Goal: Task Accomplishment & Management: Complete application form

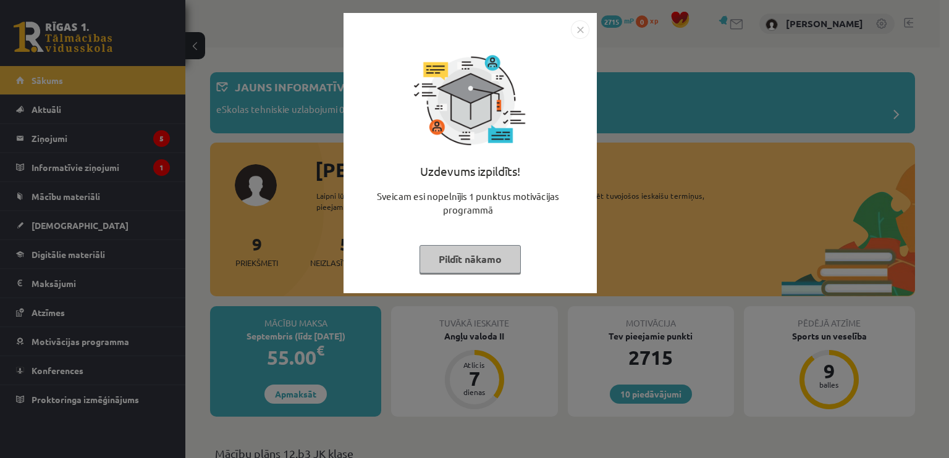
click at [574, 31] on img "Close" at bounding box center [580, 29] width 19 height 19
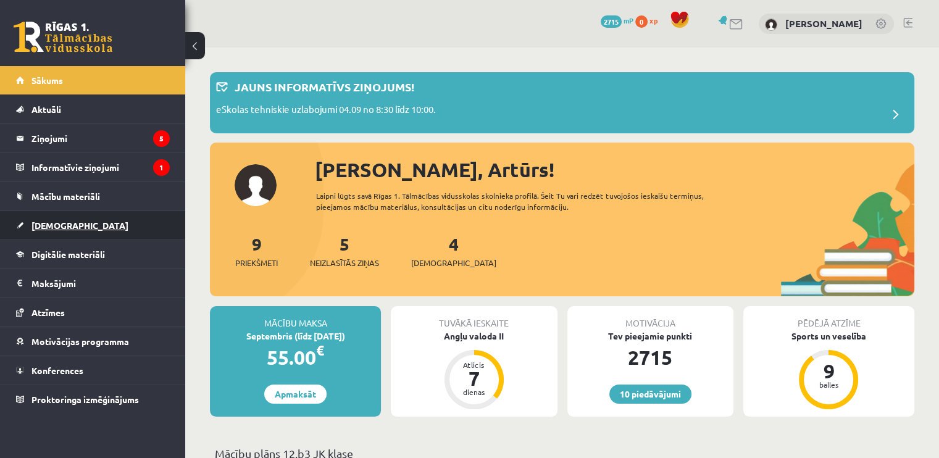
click at [52, 221] on span "[DEMOGRAPHIC_DATA]" at bounding box center [79, 225] width 97 height 11
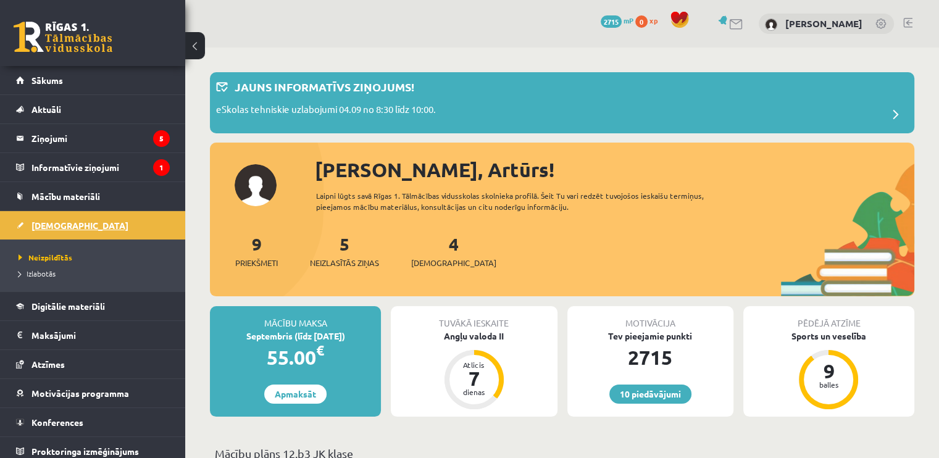
click at [56, 224] on span "[DEMOGRAPHIC_DATA]" at bounding box center [79, 225] width 97 height 11
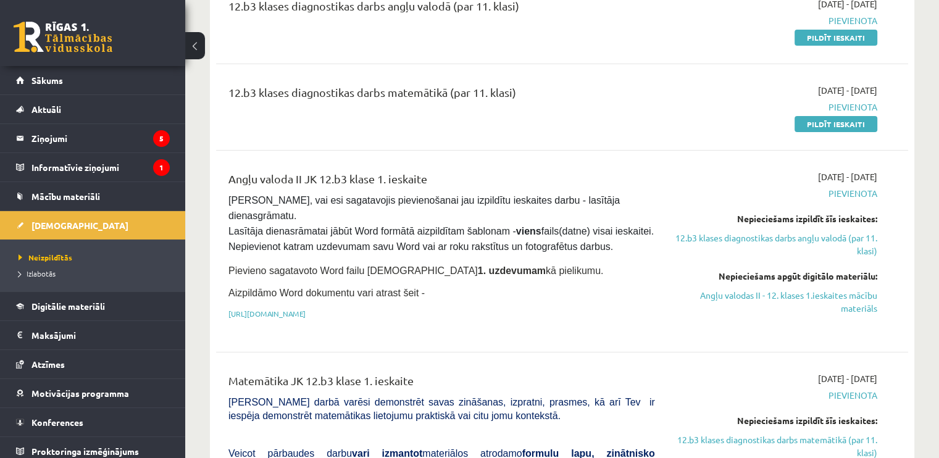
scroll to position [231, 0]
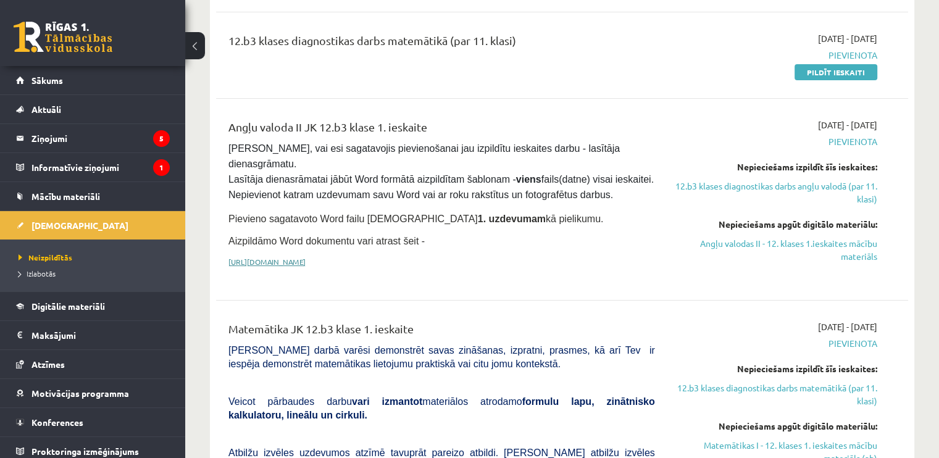
click at [306, 257] on link "https://drive.google.com/drive/folders/1IHE_ip15KOAbO2Se1NDGwZ2e__vlzPUf?usp=sh…" at bounding box center [267, 262] width 77 height 10
click at [789, 187] on link "12.b3 klases diagnostikas darbs angļu valodā (par 11. klasi)" at bounding box center [776, 193] width 204 height 26
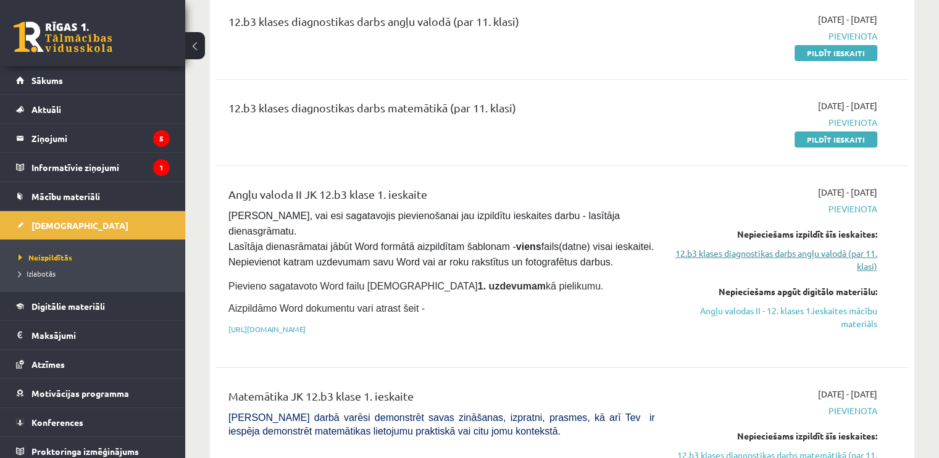
click at [803, 247] on link "12.b3 klases diagnostikas darbs angļu valodā (par 11. klasi)" at bounding box center [776, 260] width 204 height 26
click at [800, 308] on link "Angļu valodas II - 12. klases 1.ieskaites mācību materiāls" at bounding box center [776, 317] width 204 height 26
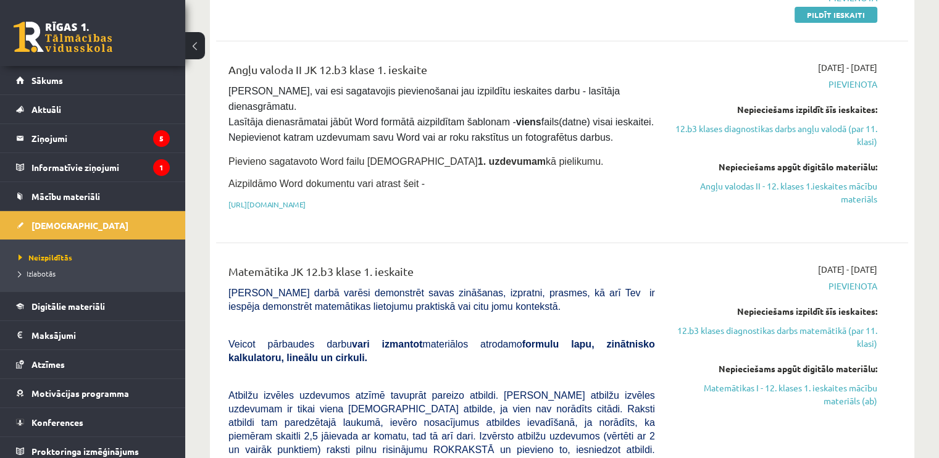
scroll to position [293, 0]
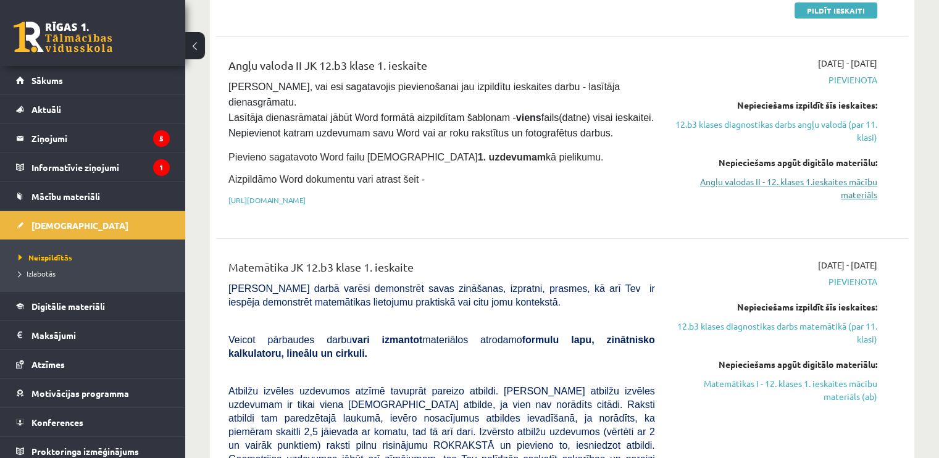
click at [762, 178] on link "Angļu valodas II - 12. klases 1.ieskaites mācību materiāls" at bounding box center [776, 188] width 204 height 26
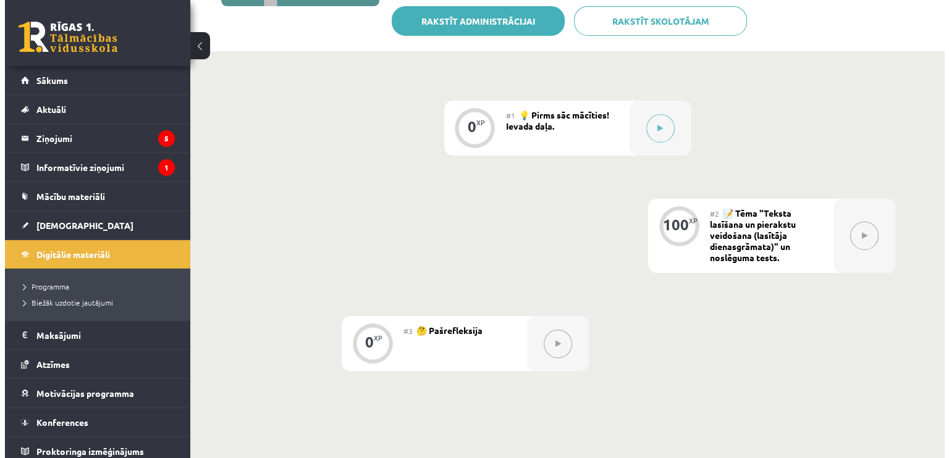
scroll to position [254, 0]
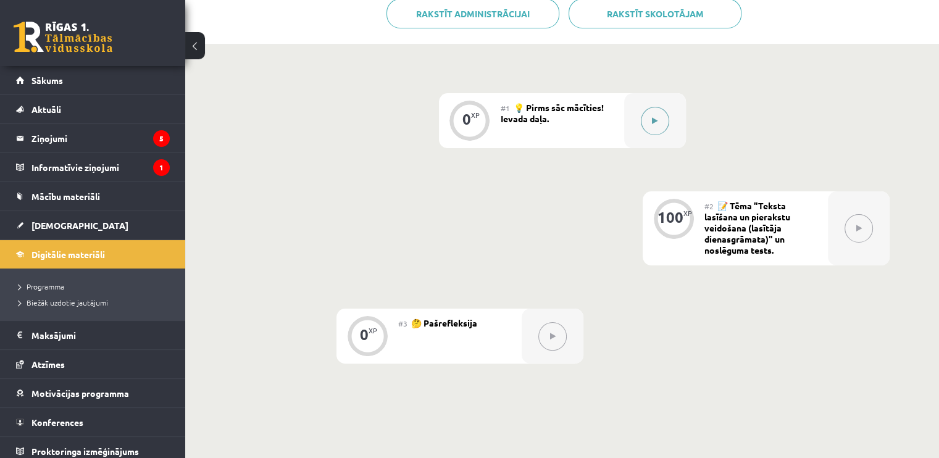
click at [646, 130] on button at bounding box center [655, 121] width 28 height 28
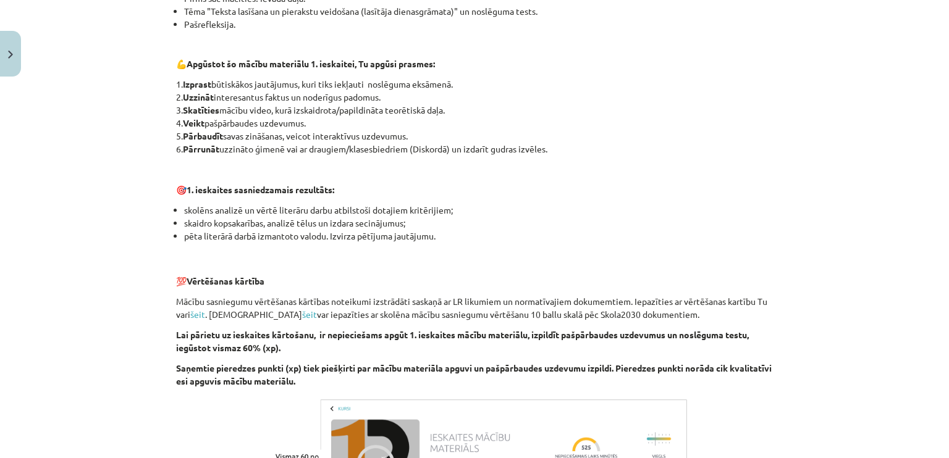
scroll to position [842, 0]
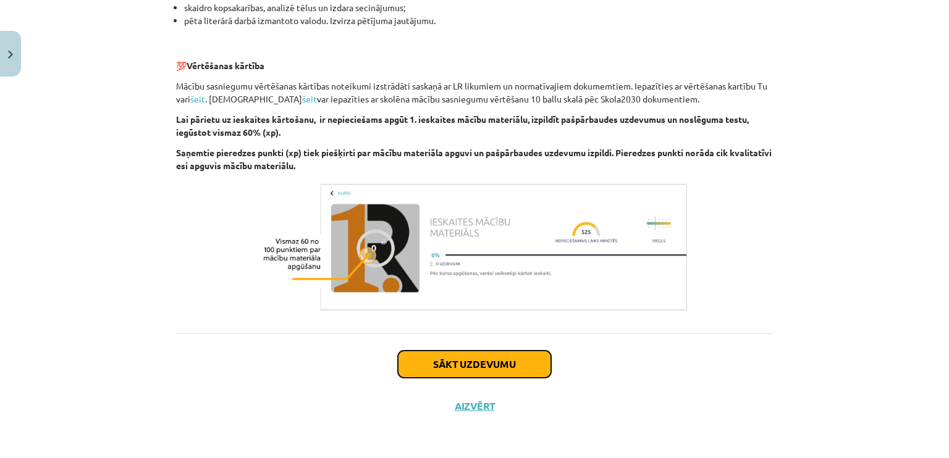
click at [495, 363] on button "Sākt uzdevumu" at bounding box center [474, 364] width 153 height 27
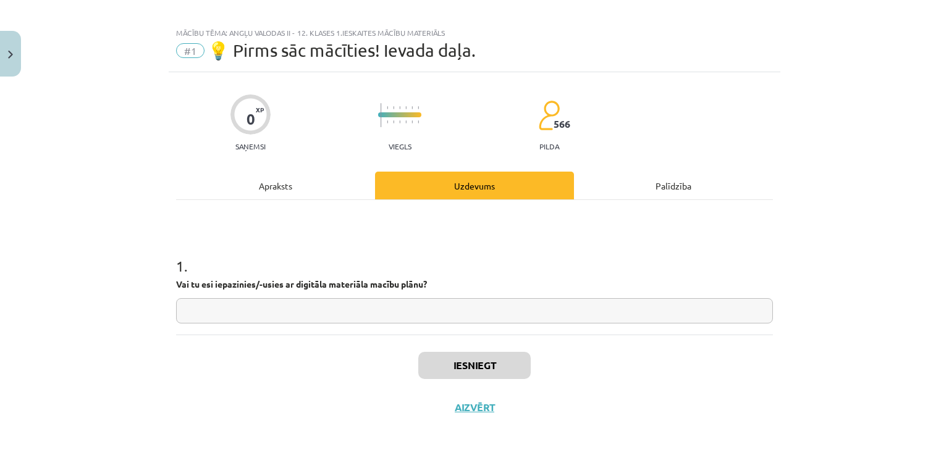
click at [326, 314] on input "text" at bounding box center [474, 310] width 597 height 25
click at [319, 184] on div "Apraksts" at bounding box center [275, 186] width 199 height 28
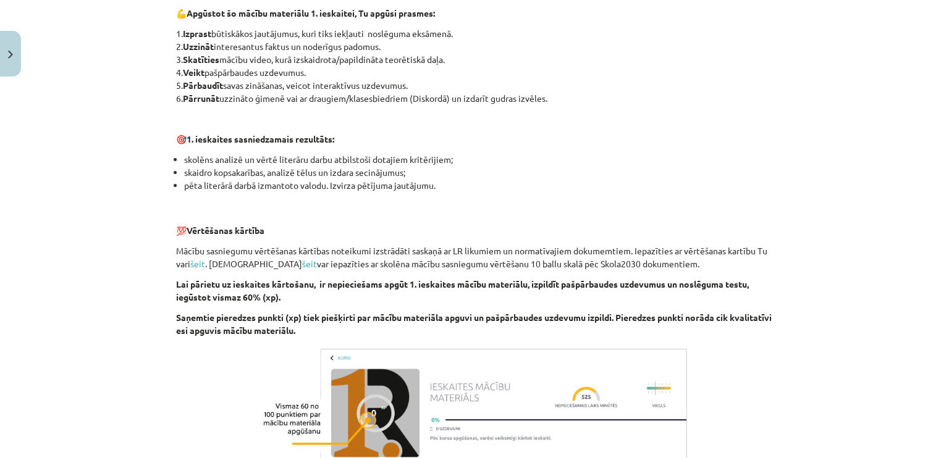
scroll to position [842, 0]
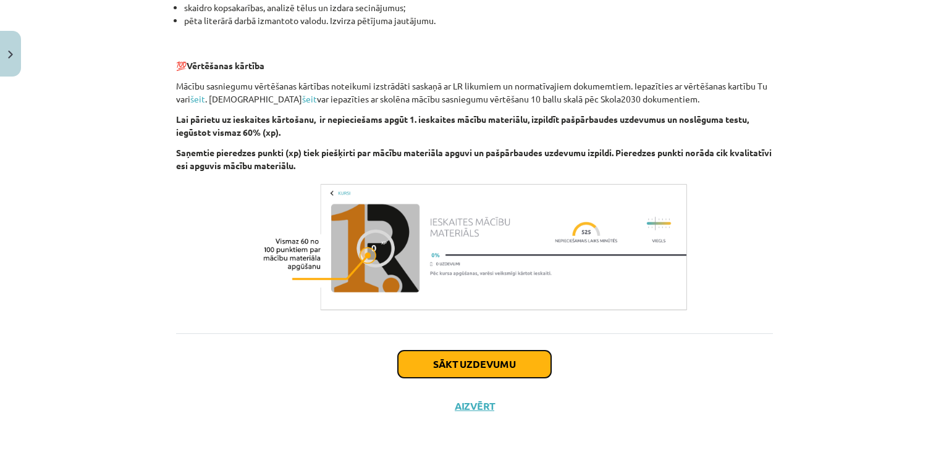
click at [506, 358] on button "Sākt uzdevumu" at bounding box center [474, 364] width 153 height 27
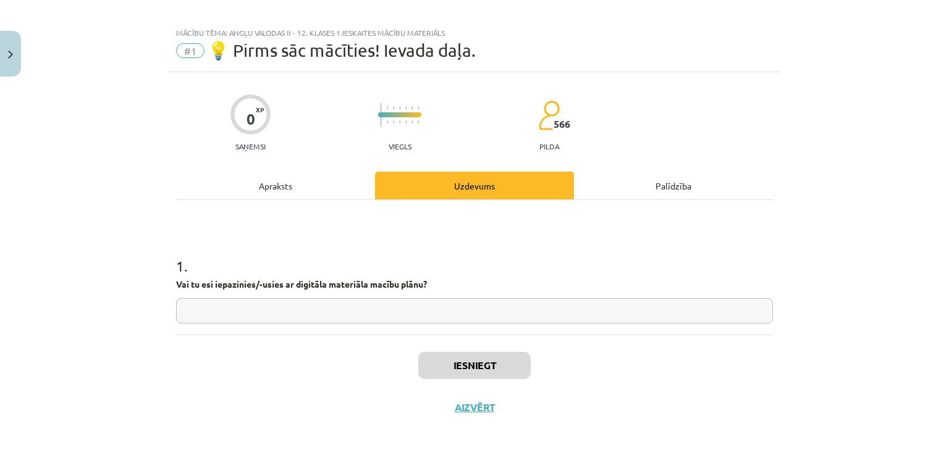
click at [346, 318] on input "text" at bounding box center [474, 310] width 597 height 25
type input "**"
click at [505, 353] on button "Iesniegt" at bounding box center [474, 365] width 112 height 27
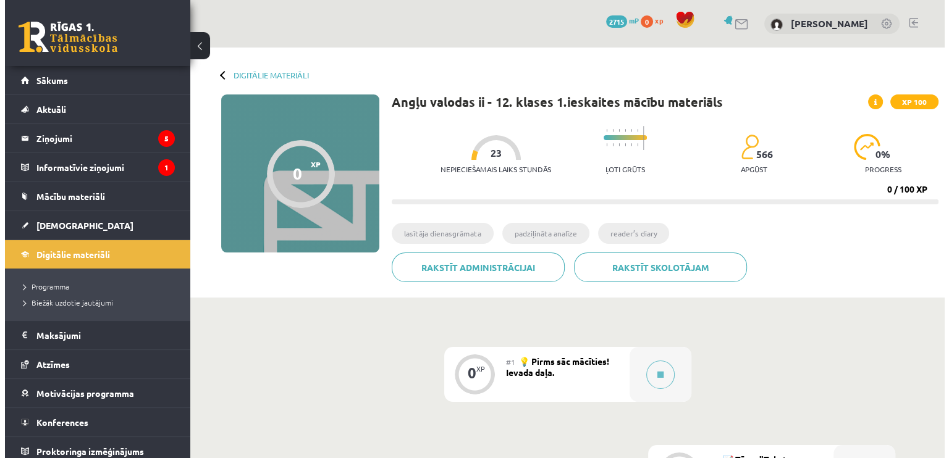
scroll to position [238, 0]
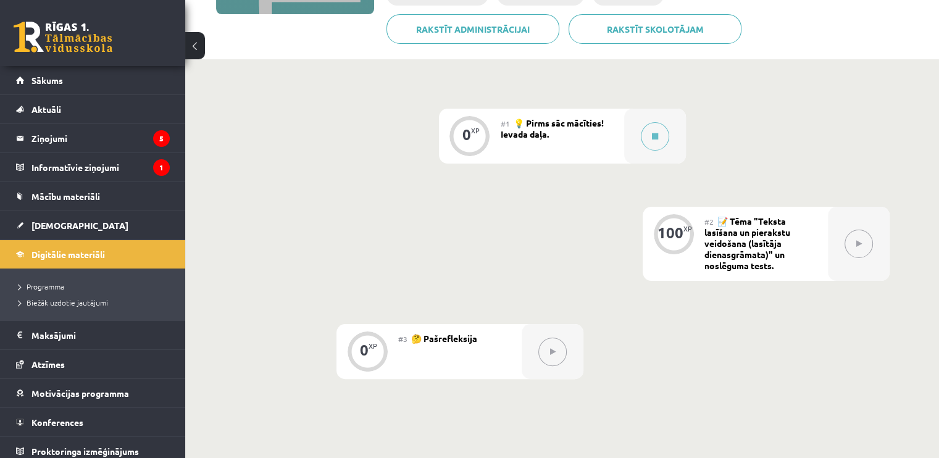
click at [850, 246] on button at bounding box center [859, 244] width 28 height 28
click at [666, 133] on button at bounding box center [655, 136] width 28 height 28
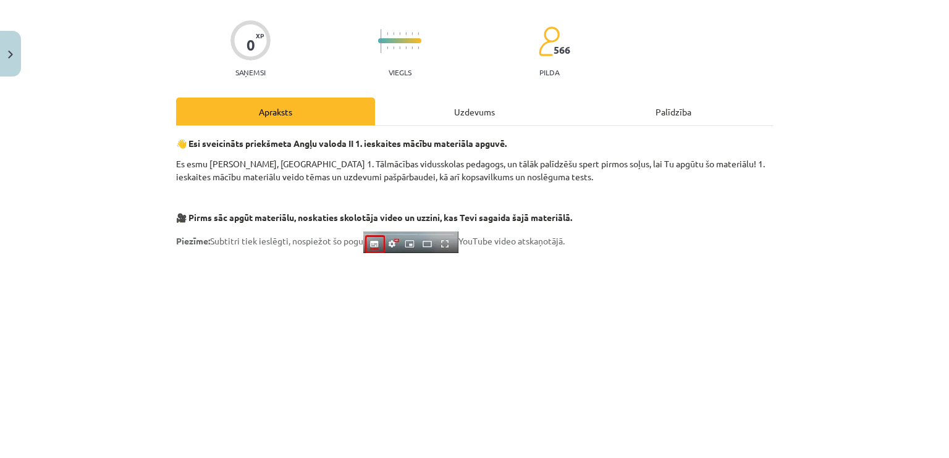
click at [489, 109] on div "Uzdevums" at bounding box center [474, 112] width 199 height 28
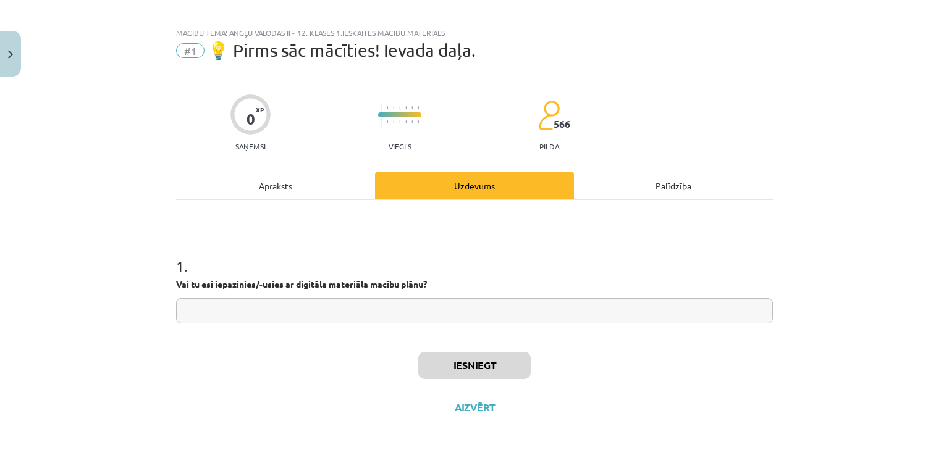
click at [639, 177] on div "Palīdzība" at bounding box center [673, 186] width 199 height 28
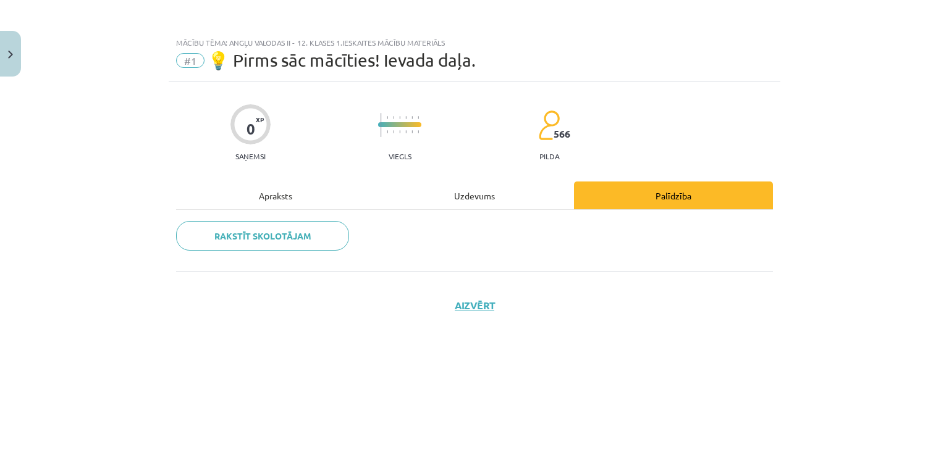
scroll to position [0, 0]
click at [442, 185] on div "Uzdevums" at bounding box center [474, 196] width 199 height 28
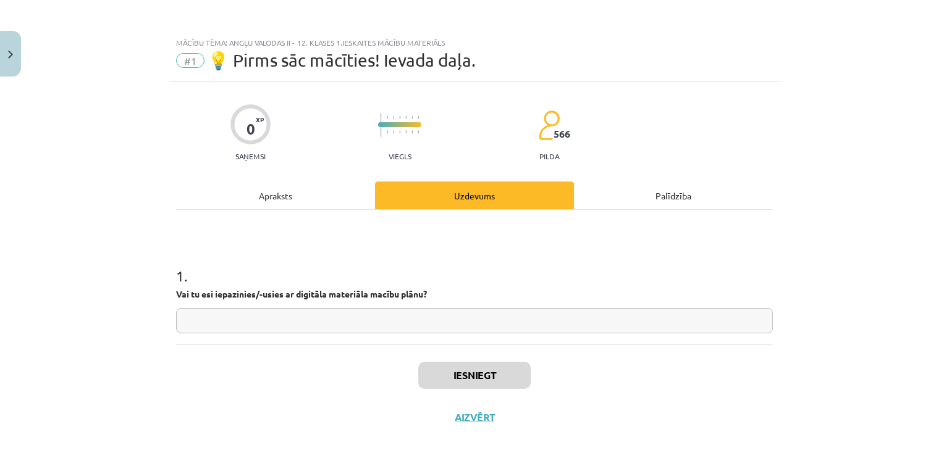
click at [300, 190] on div "Apraksts" at bounding box center [275, 196] width 199 height 28
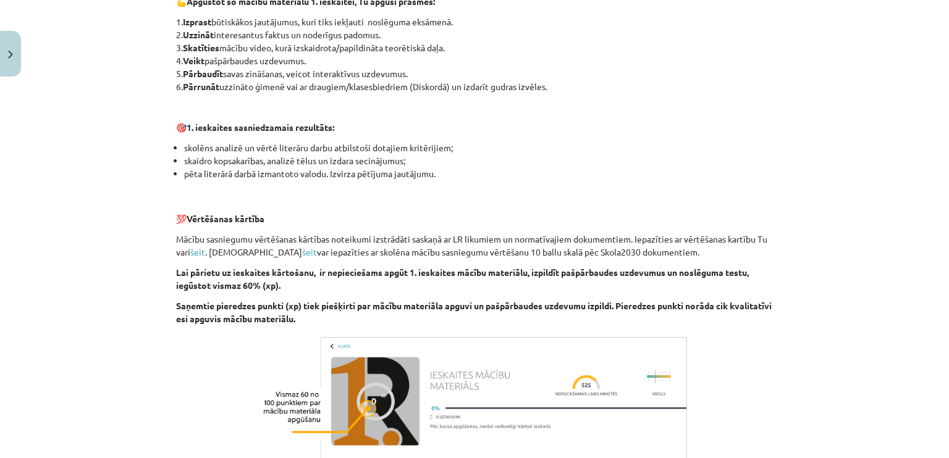
scroll to position [842, 0]
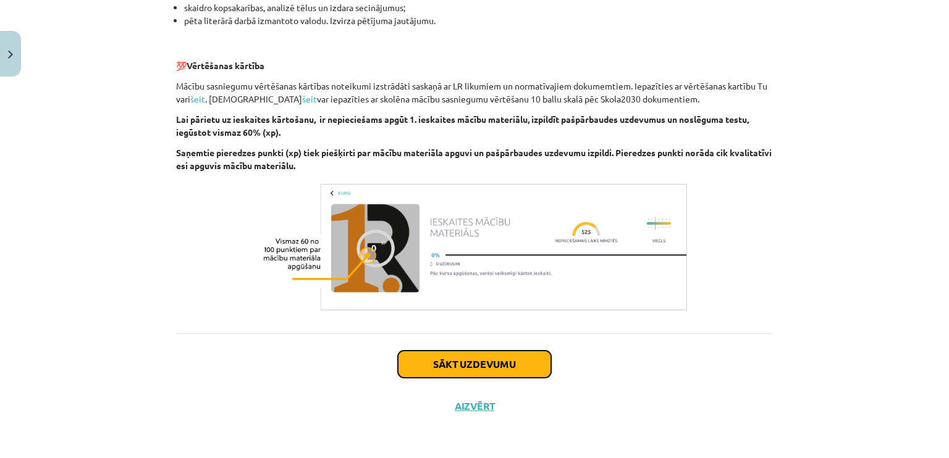
click at [461, 364] on button "Sākt uzdevumu" at bounding box center [474, 364] width 153 height 27
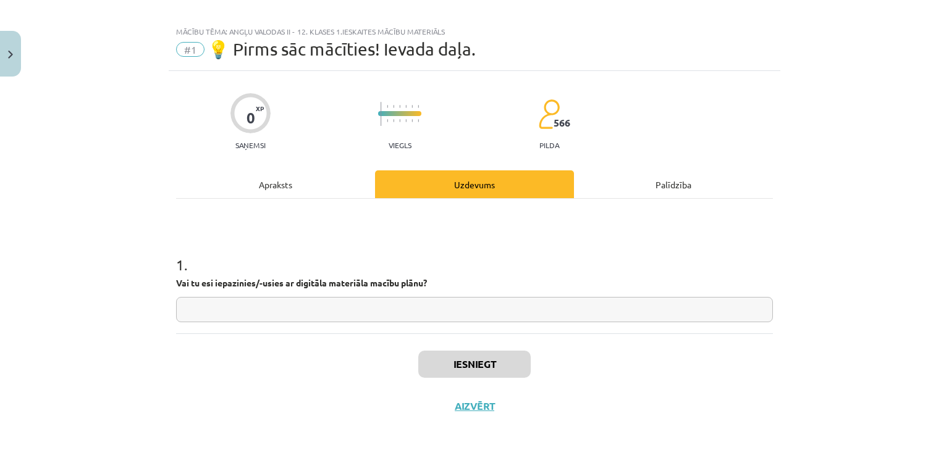
scroll to position [10, 0]
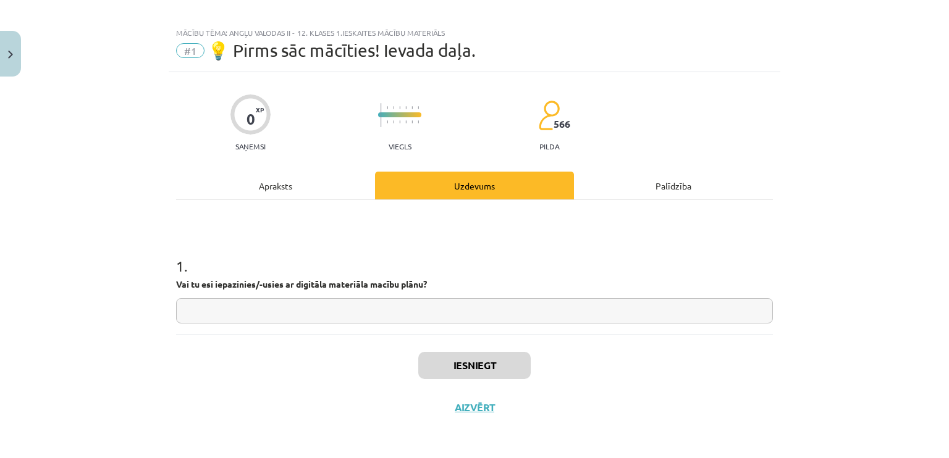
click at [440, 311] on input "text" at bounding box center [474, 310] width 597 height 25
type input "**"
click at [474, 363] on button "Iesniegt" at bounding box center [474, 365] width 112 height 27
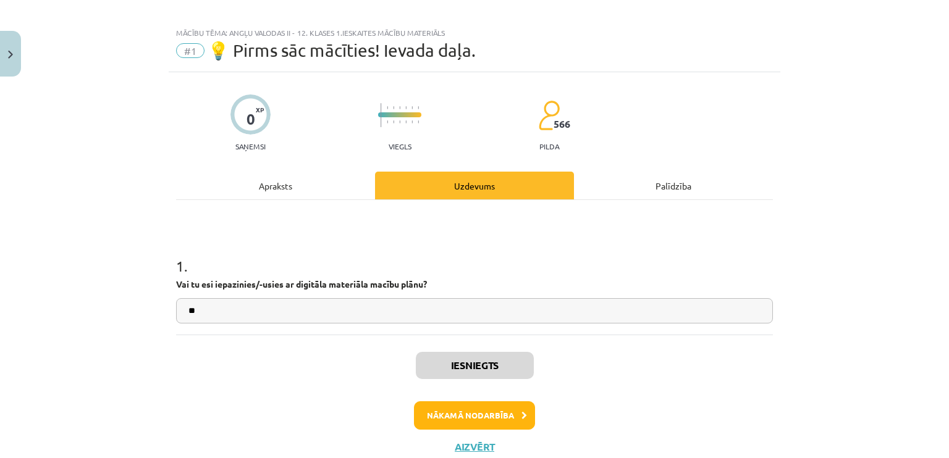
scroll to position [49, 0]
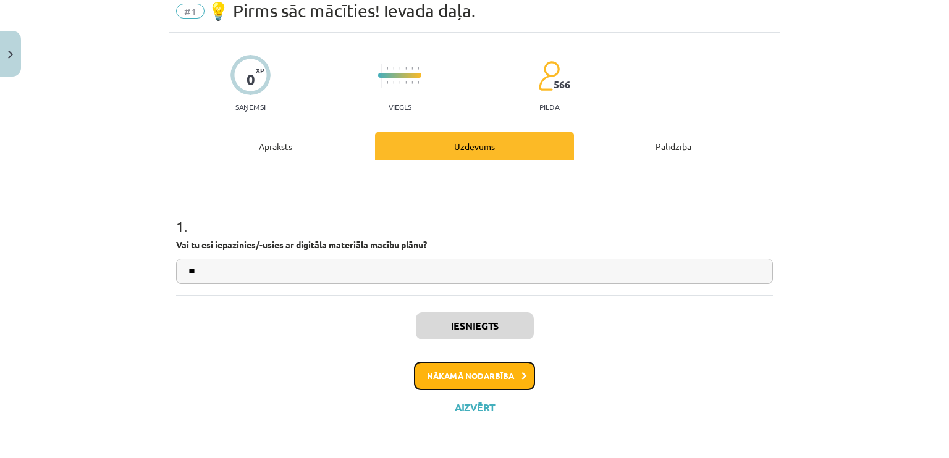
click at [470, 372] on button "Nākamā nodarbība" at bounding box center [474, 376] width 121 height 28
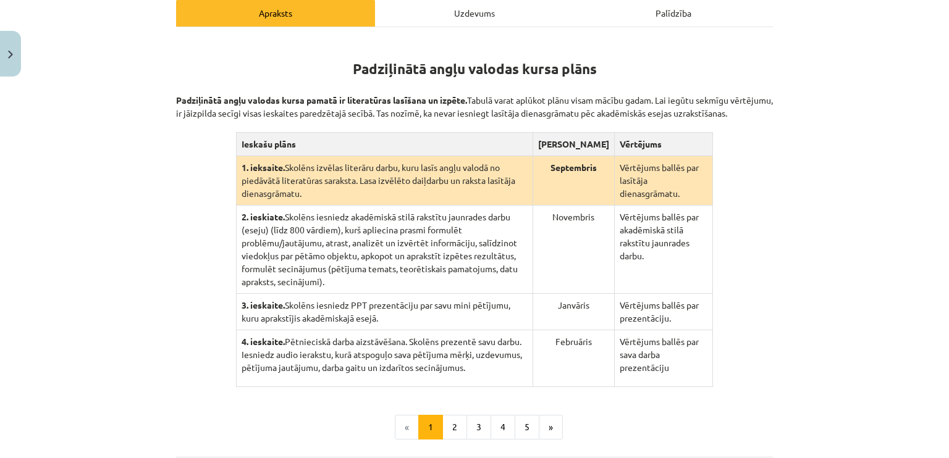
scroll to position [311, 0]
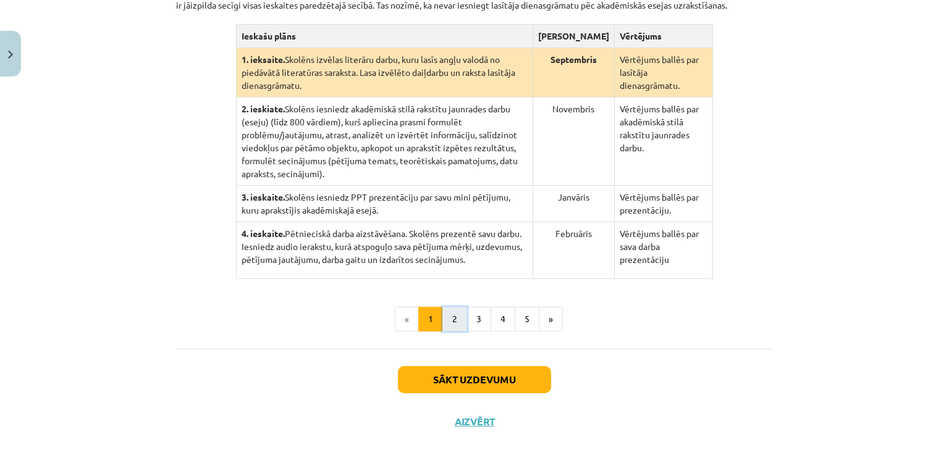
click at [448, 307] on button "2" at bounding box center [454, 319] width 25 height 25
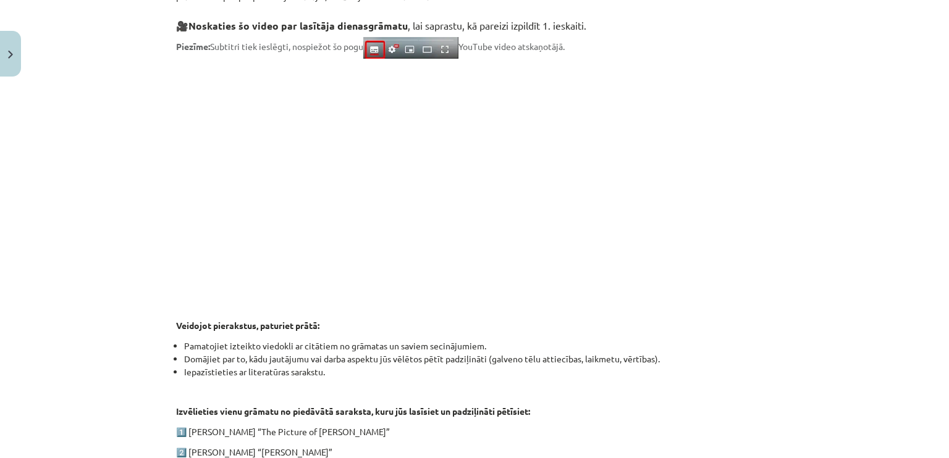
scroll to position [603, 0]
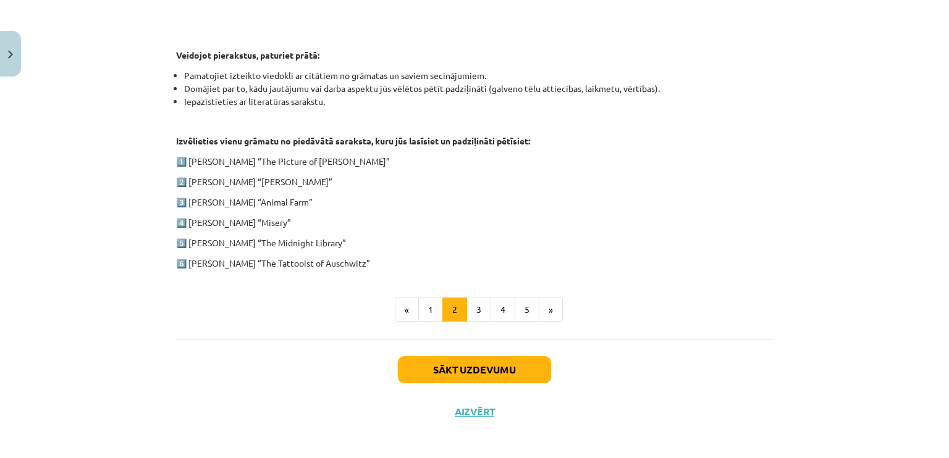
drag, startPoint x: 187, startPoint y: 261, endPoint x: 363, endPoint y: 262, distance: 175.4
click at [363, 262] on p "6️⃣ Heather Morris “The Tattooist of Auschwitz”" at bounding box center [474, 263] width 597 height 13
copy p "Heather Morris “The Tattooist of Auschwitz”"
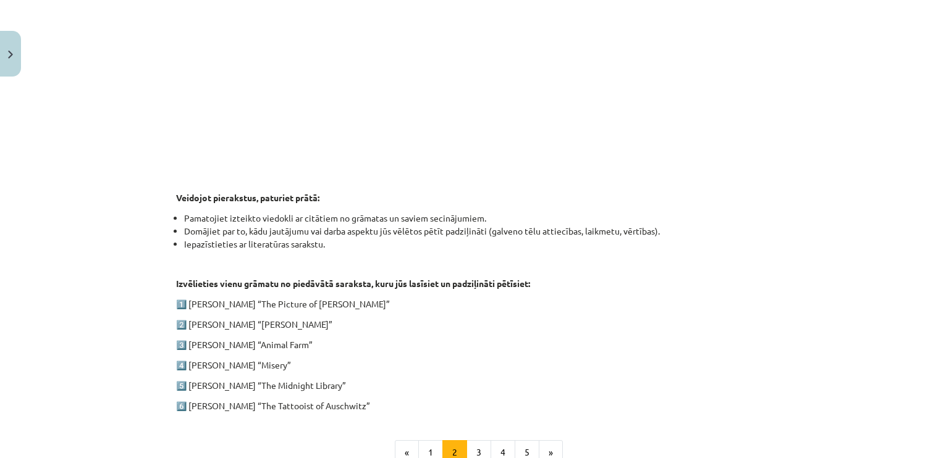
scroll to position [463, 0]
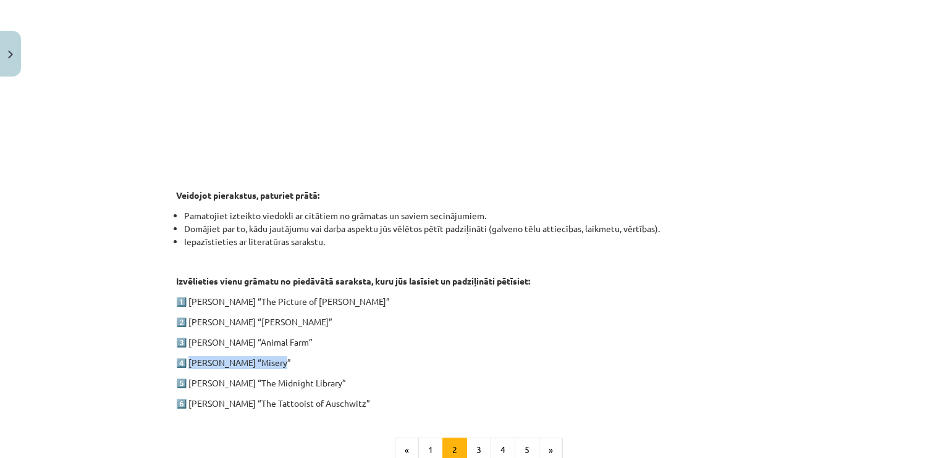
drag, startPoint x: 187, startPoint y: 363, endPoint x: 279, endPoint y: 367, distance: 92.8
click at [279, 367] on p "4️⃣ Stephen King “Misery”" at bounding box center [474, 362] width 597 height 13
click at [316, 377] on p "5️⃣ Matt Haig “The Midnight Library”" at bounding box center [474, 383] width 597 height 13
drag, startPoint x: 309, startPoint y: 384, endPoint x: 193, endPoint y: 383, distance: 116.7
click at [193, 383] on p "5️⃣ Matt Haig “The Midnight Library”" at bounding box center [474, 383] width 597 height 13
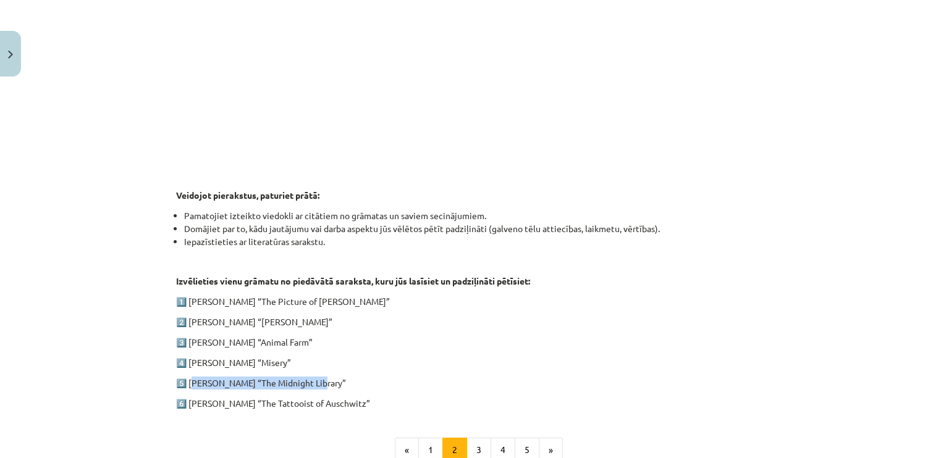
click at [193, 383] on p "5️⃣ Matt Haig “The Midnight Library”" at bounding box center [474, 383] width 597 height 13
drag, startPoint x: 188, startPoint y: 383, endPoint x: 325, endPoint y: 376, distance: 137.3
click at [325, 377] on p "5️⃣ Matt Haig “The Midnight Library”" at bounding box center [474, 383] width 597 height 13
copy p "Matt Haig “The Midnight Library”"
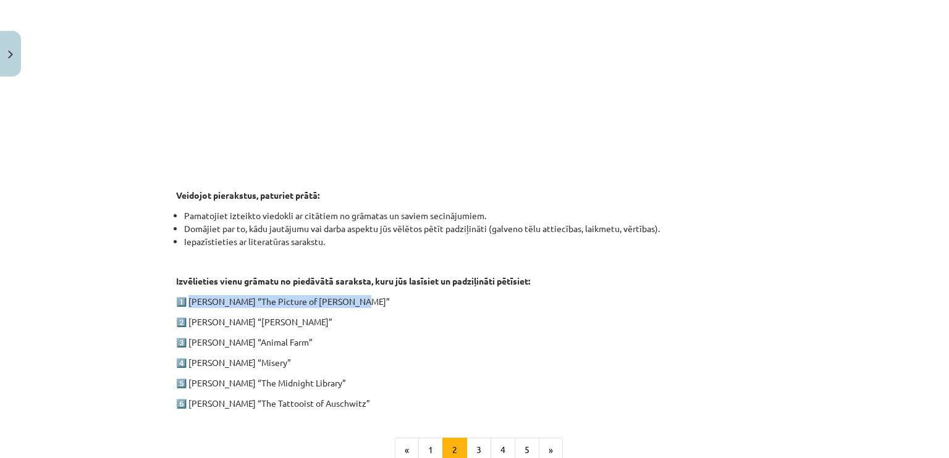
drag, startPoint x: 187, startPoint y: 301, endPoint x: 348, endPoint y: 297, distance: 161.2
click at [348, 297] on p "1️⃣ Oscar Wilde “The Picture of Dorian Gray”" at bounding box center [474, 301] width 597 height 13
copy p "Oscar Wilde “The Picture of Dorian Gray”"
drag, startPoint x: 187, startPoint y: 320, endPoint x: 304, endPoint y: 312, distance: 117.6
click at [304, 312] on div "1. ieskaite angļu valodā Pirmās ieskaites pamatā ir lasītāja dienasgrāmatas vei…" at bounding box center [474, 94] width 597 height 632
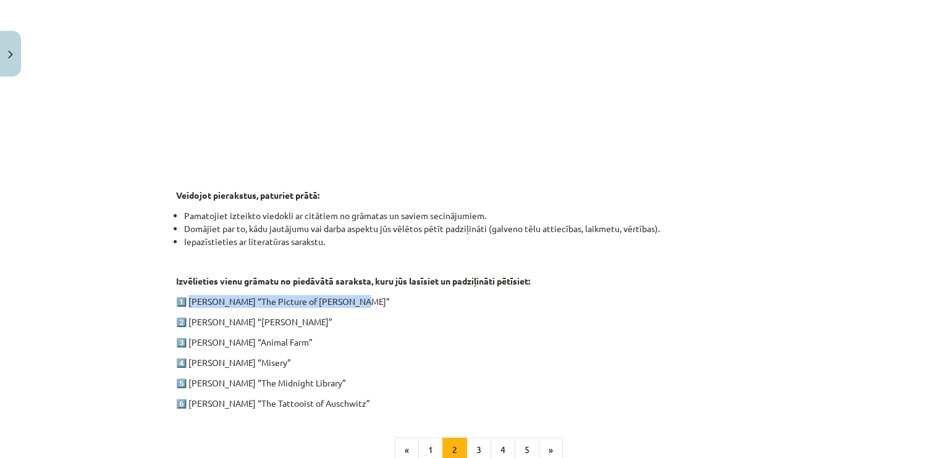
copy p "Charles Dickens “Oliver Twist”"
drag, startPoint x: 186, startPoint y: 360, endPoint x: 255, endPoint y: 357, distance: 69.2
click at [255, 357] on p "4️⃣ Stephen King “Misery”" at bounding box center [474, 362] width 597 height 13
click at [308, 340] on p "3️⃣ George Orwell “Animal Farm”" at bounding box center [474, 342] width 597 height 13
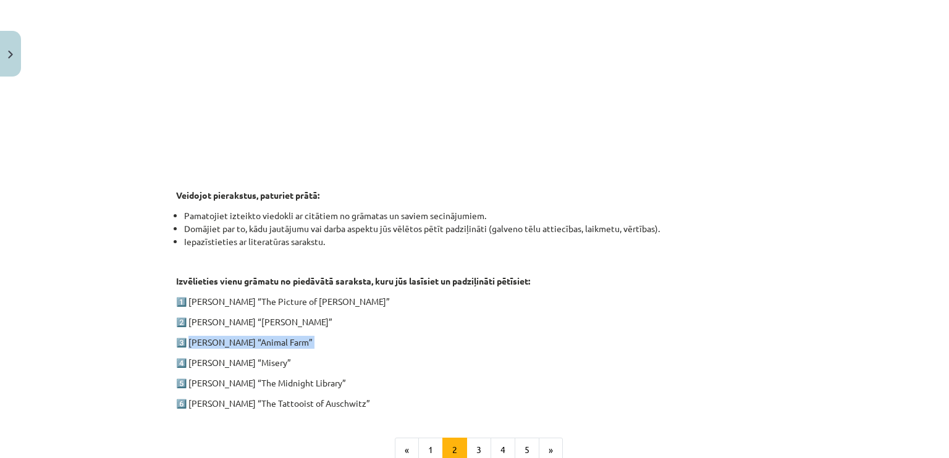
drag, startPoint x: 308, startPoint y: 340, endPoint x: 195, endPoint y: 344, distance: 113.1
click at [195, 344] on p "3️⃣ George Orwell “Animal Farm”" at bounding box center [474, 342] width 597 height 13
copy div "George Orwell “Animal Farm”"
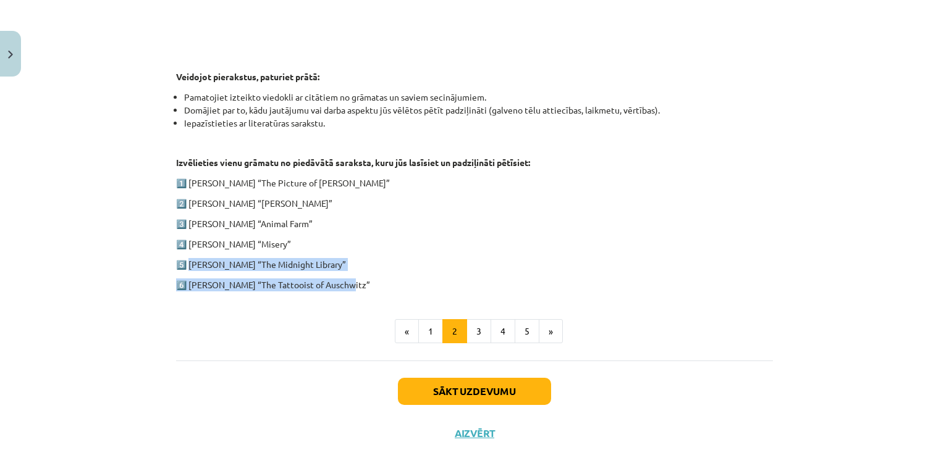
drag, startPoint x: 185, startPoint y: 267, endPoint x: 341, endPoint y: 281, distance: 156.9
click at [341, 281] on p "6️⃣ Heather Morris “The Tattooist of Auschwitz”" at bounding box center [474, 285] width 597 height 13
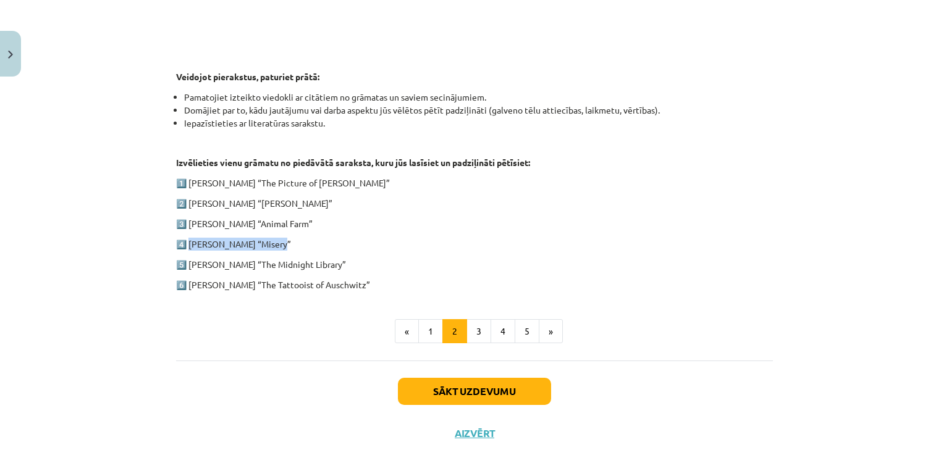
drag, startPoint x: 285, startPoint y: 238, endPoint x: 185, endPoint y: 237, distance: 100.7
click at [185, 238] on p "4️⃣ Stephen King “Misery”" at bounding box center [474, 244] width 597 height 13
copy p "Stephen King “Misery”"
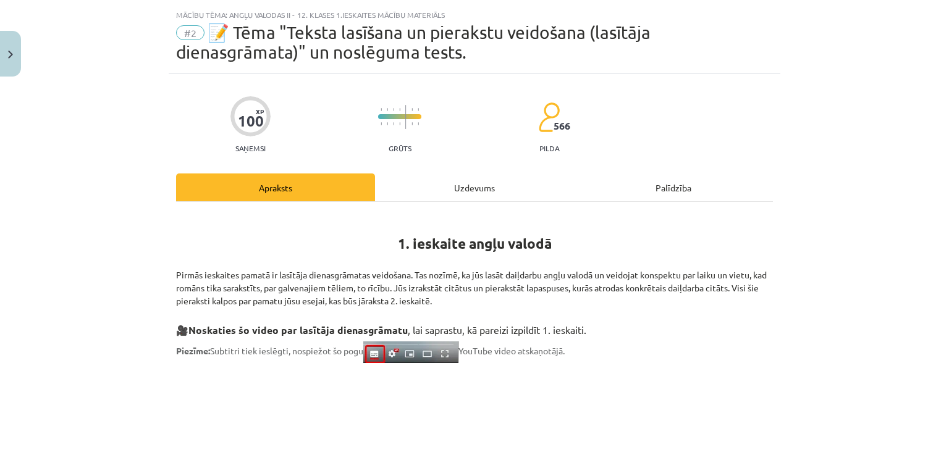
scroll to position [128, 0]
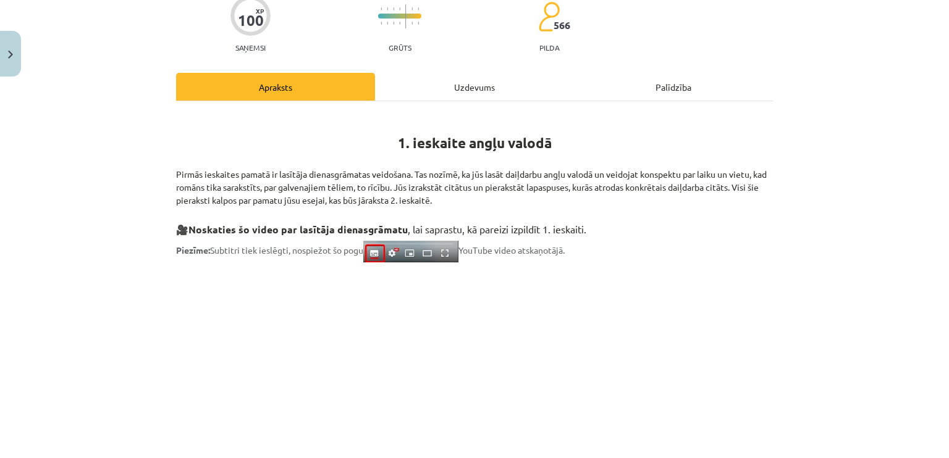
click at [467, 86] on div "Uzdevums" at bounding box center [474, 87] width 199 height 28
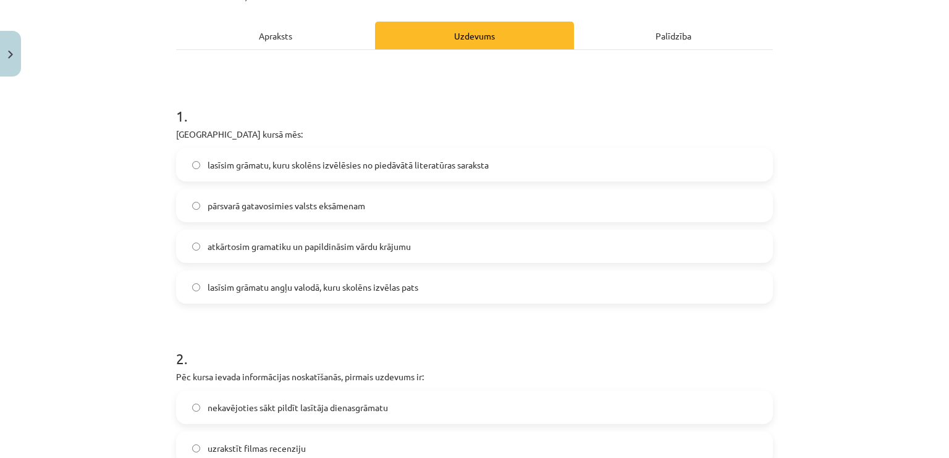
scroll to position [189, 0]
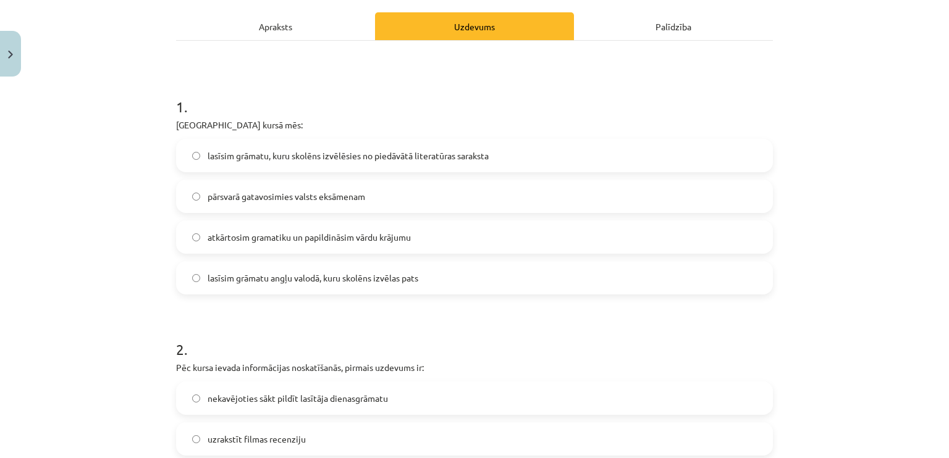
click at [299, 164] on label "lasīsim grāmatu, kuru skolēns izvēlēsies no piedāvātā literatūras saraksta" at bounding box center [474, 155] width 594 height 31
click at [295, 245] on label "atkārtosim gramatiku un papildināsim vārdu krājumu" at bounding box center [474, 237] width 594 height 31
click at [314, 164] on label "lasīsim grāmatu, kuru skolēns izvēlēsies no piedāvātā literatūras saraksta" at bounding box center [474, 155] width 594 height 31
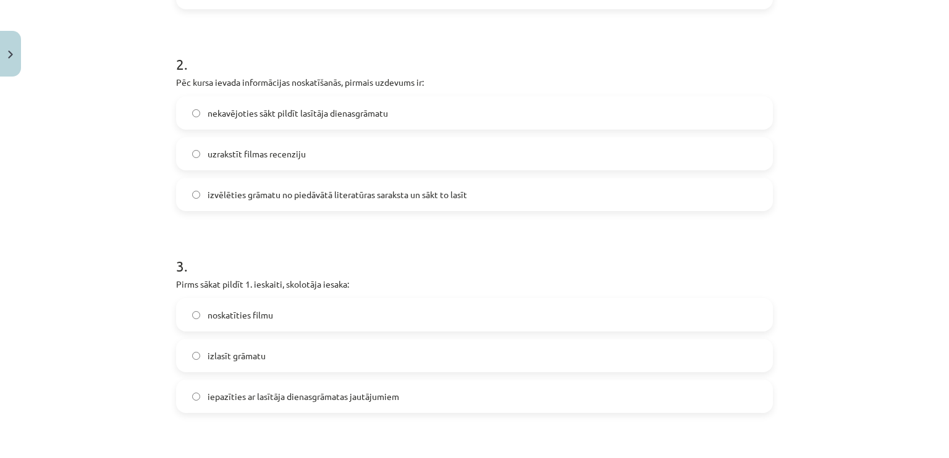
scroll to position [475, 0]
click at [338, 198] on span "izvēlēties grāmatu no piedāvātā literatūras saraksta un sākt to lasīt" at bounding box center [337, 194] width 259 height 13
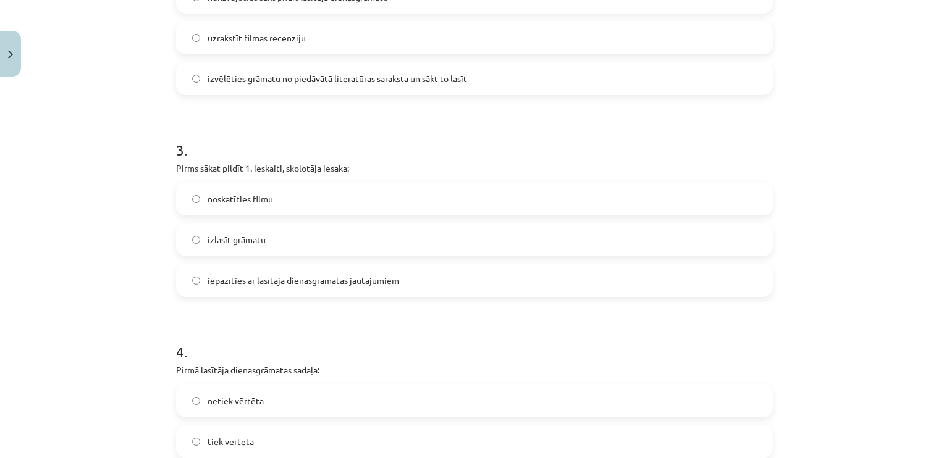
scroll to position [591, 0]
click at [265, 277] on span "iepazīties ar lasītāja dienasgrāmatas jautājumiem" at bounding box center [303, 280] width 191 height 13
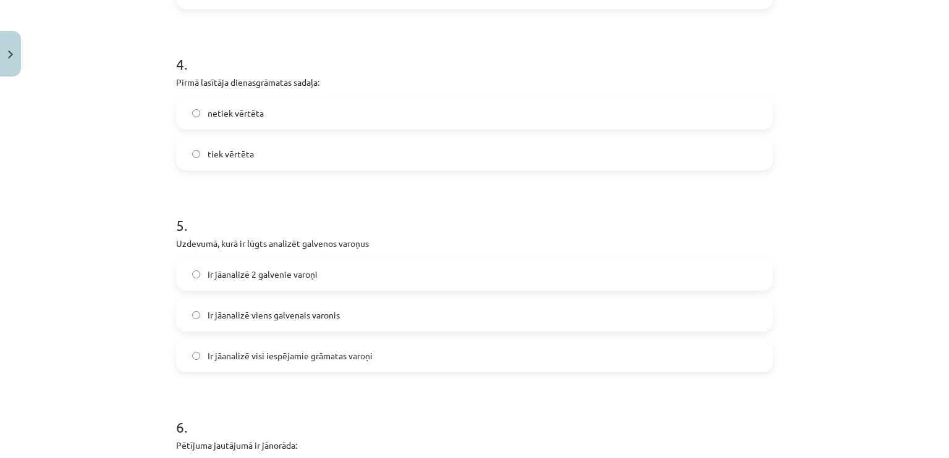
scroll to position [878, 0]
click at [250, 147] on label "tiek vērtēta" at bounding box center [474, 154] width 594 height 31
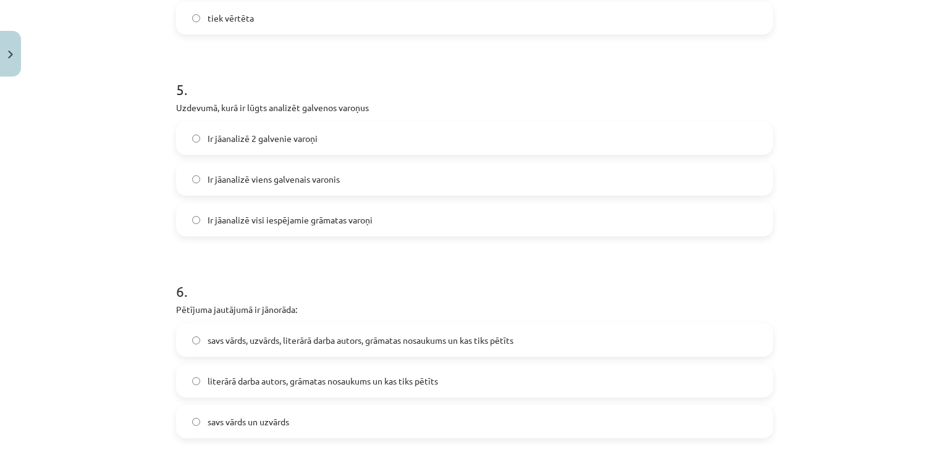
scroll to position [1016, 0]
click at [282, 183] on label "Ir jāanalizē viens galvenais varonis" at bounding box center [474, 177] width 594 height 31
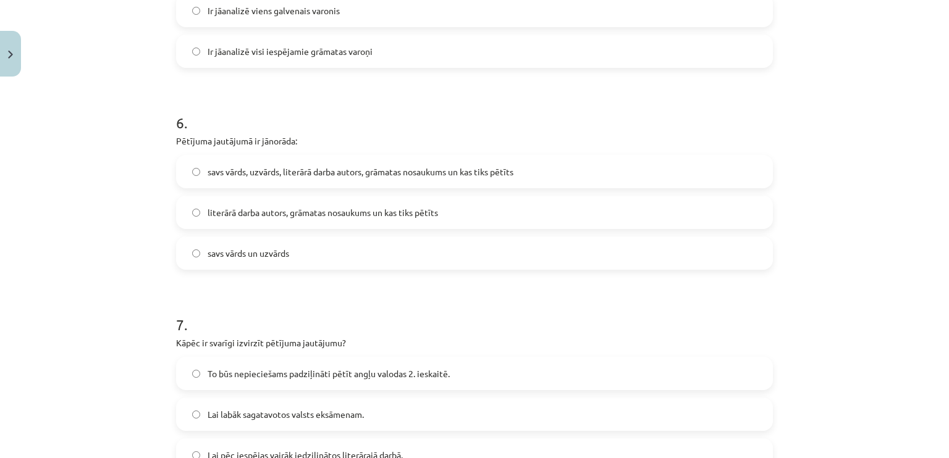
scroll to position [1093, 0]
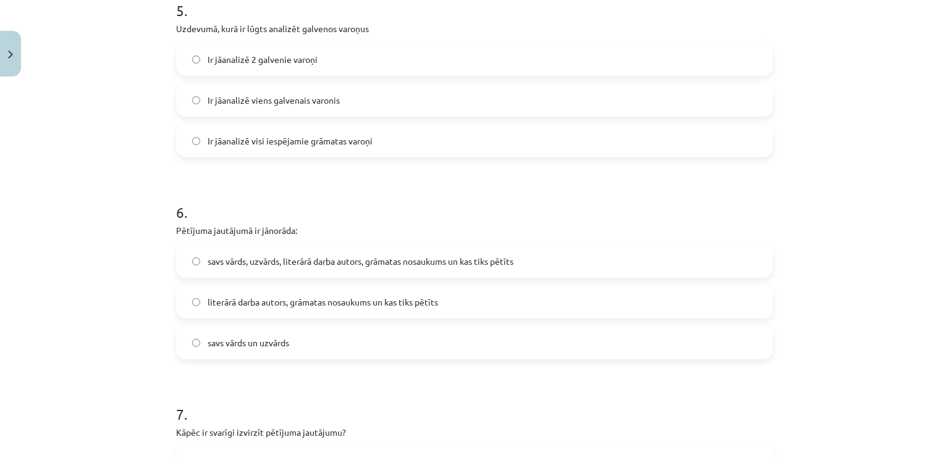
click at [316, 306] on span "literārā darba autors, grāmatas nosaukums un kas tiks pētīts" at bounding box center [323, 302] width 230 height 13
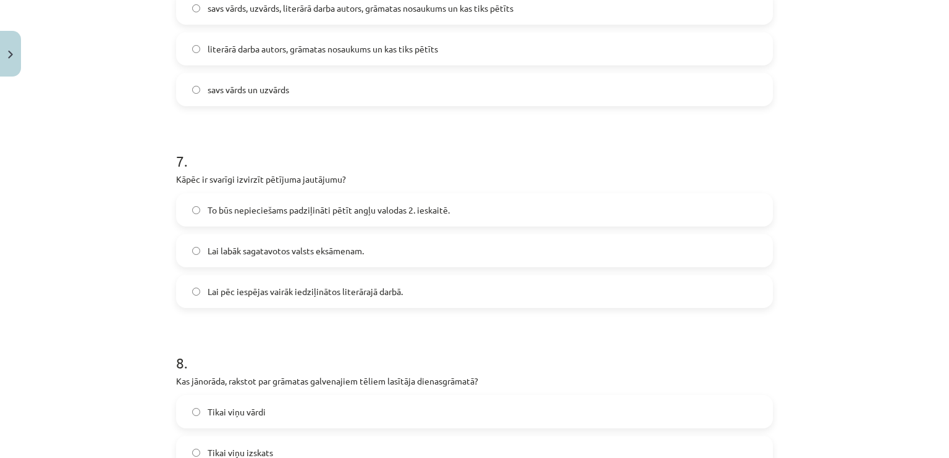
scroll to position [1347, 0]
click at [324, 293] on span "Lai pēc iespējas vairāk iedziļinātos literārajā darbā." at bounding box center [305, 291] width 195 height 13
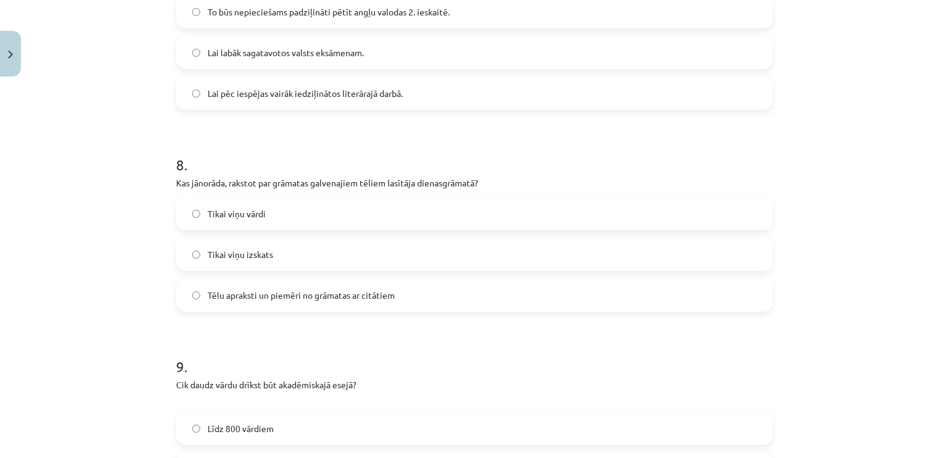
scroll to position [1592, 0]
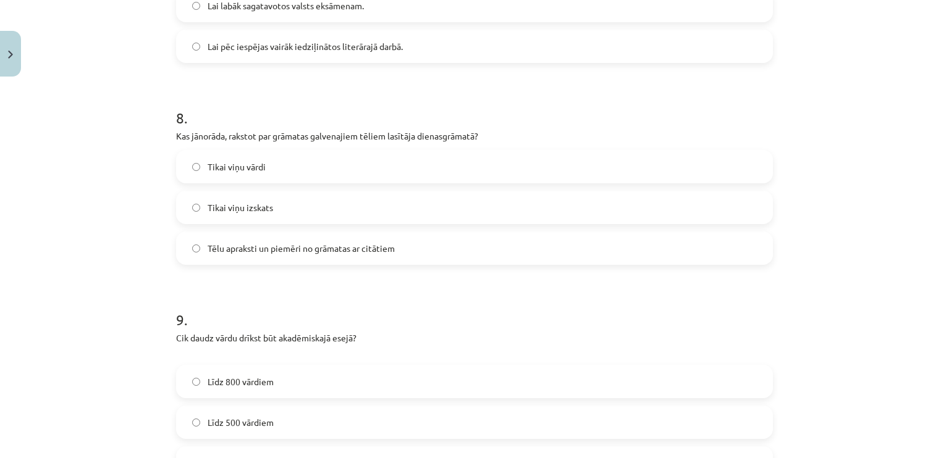
click at [278, 240] on label "Tēlu apraksti un piemēri no grāmatas ar citātiem" at bounding box center [474, 248] width 594 height 31
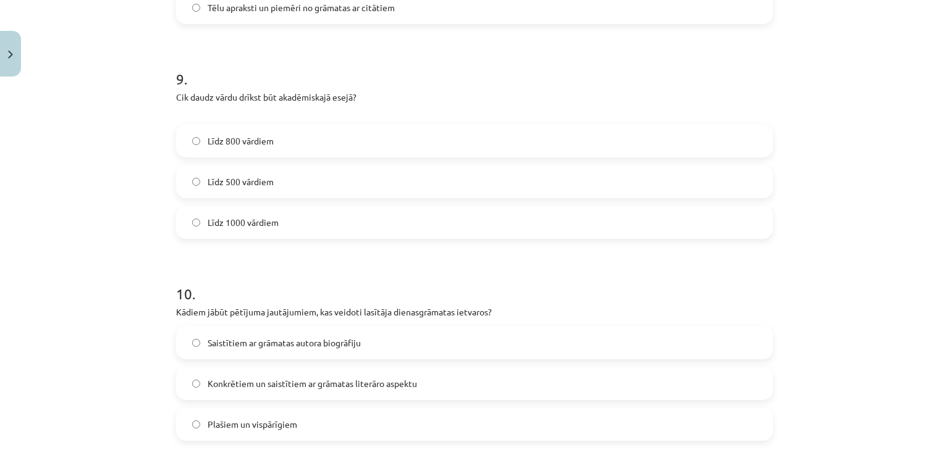
scroll to position [1833, 0]
click at [248, 125] on label "Līdz 800 vārdiem" at bounding box center [474, 140] width 594 height 31
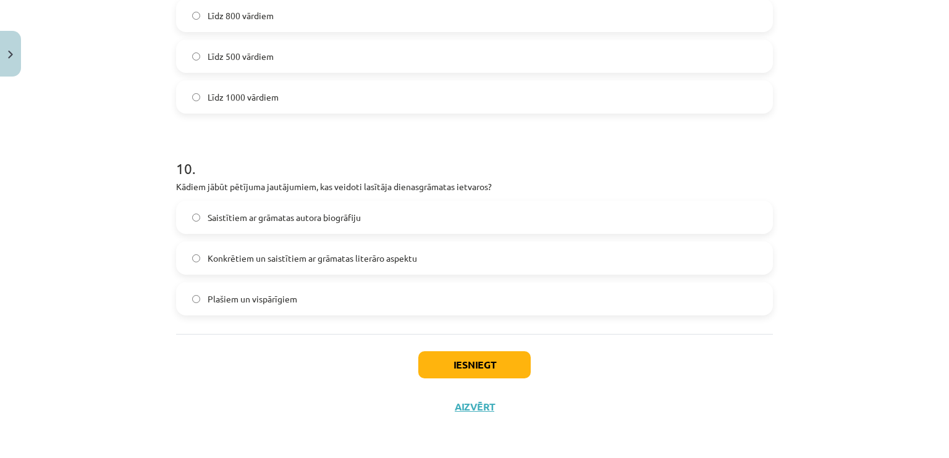
click at [318, 260] on span "Konkrētiem un saistītiem ar grāmatas literāro aspektu" at bounding box center [312, 258] width 209 height 13
click at [456, 366] on button "Iesniegt" at bounding box center [474, 364] width 112 height 27
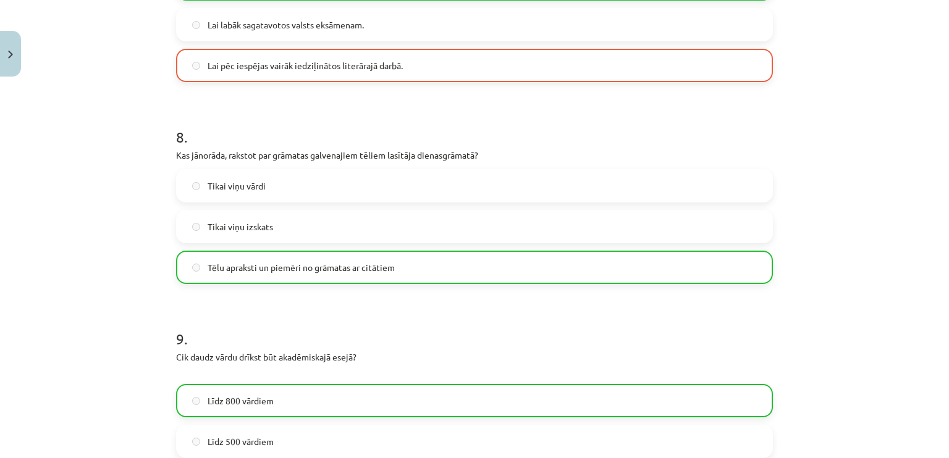
scroll to position [1996, 0]
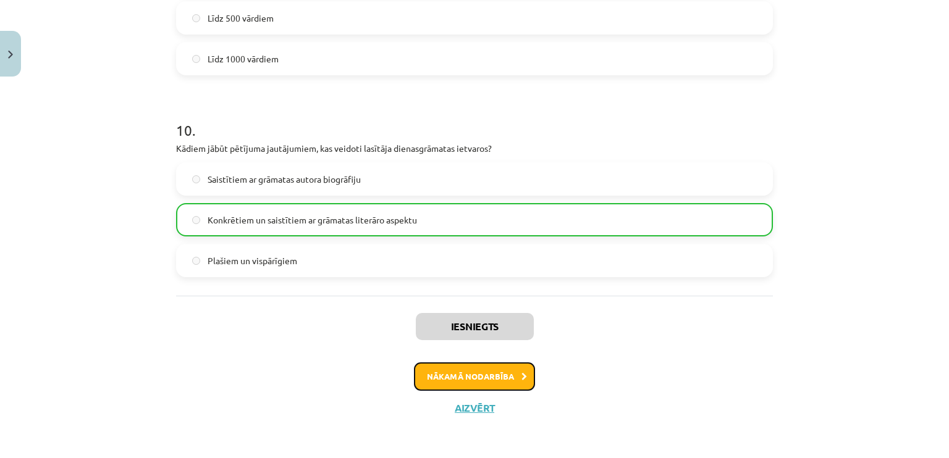
click at [459, 384] on button "Nākamā nodarbība" at bounding box center [474, 377] width 121 height 28
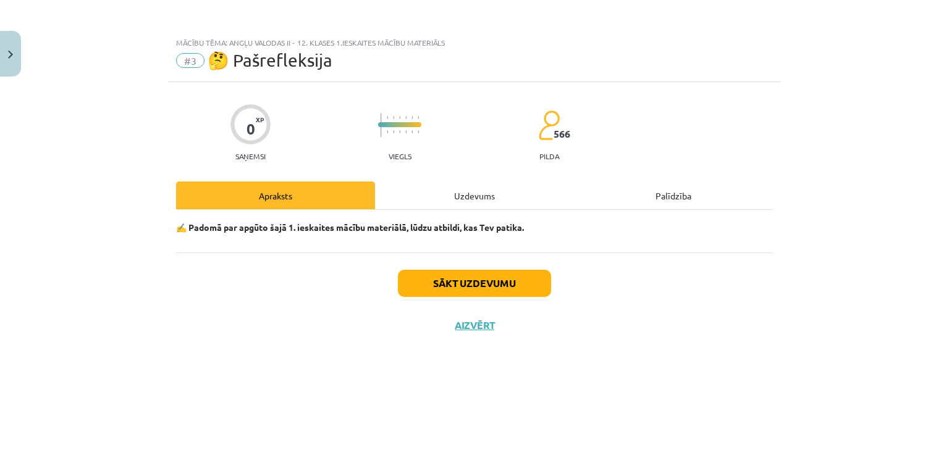
scroll to position [0, 0]
click at [471, 283] on button "Sākt uzdevumu" at bounding box center [474, 283] width 153 height 27
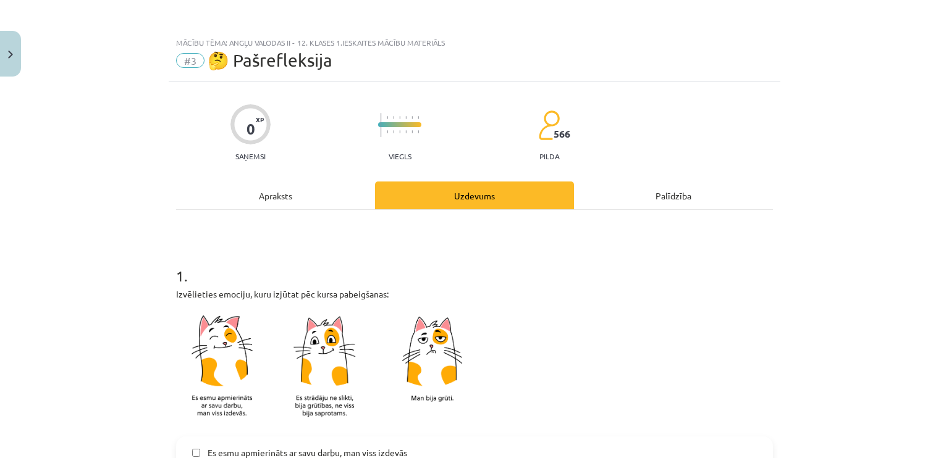
scroll to position [200, 0]
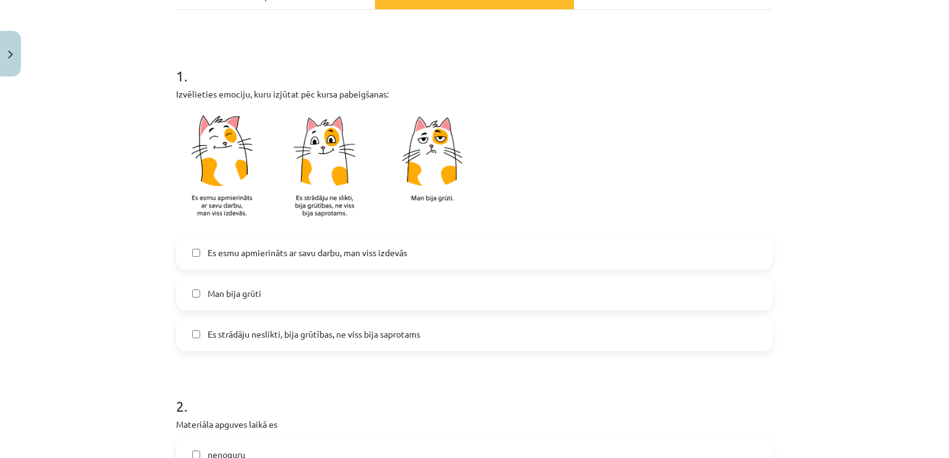
click at [235, 340] on span "Es strādāju neslikti, bija grūtības, ne viss bija saprotams" at bounding box center [314, 334] width 212 height 13
click at [285, 260] on label "Es esmu apmierināts ar savu darbu, man viss izdevās" at bounding box center [474, 253] width 594 height 31
click at [264, 333] on span "Es strādāju neslikti, bija grūtības, ne viss bija saprotams" at bounding box center [314, 334] width 212 height 13
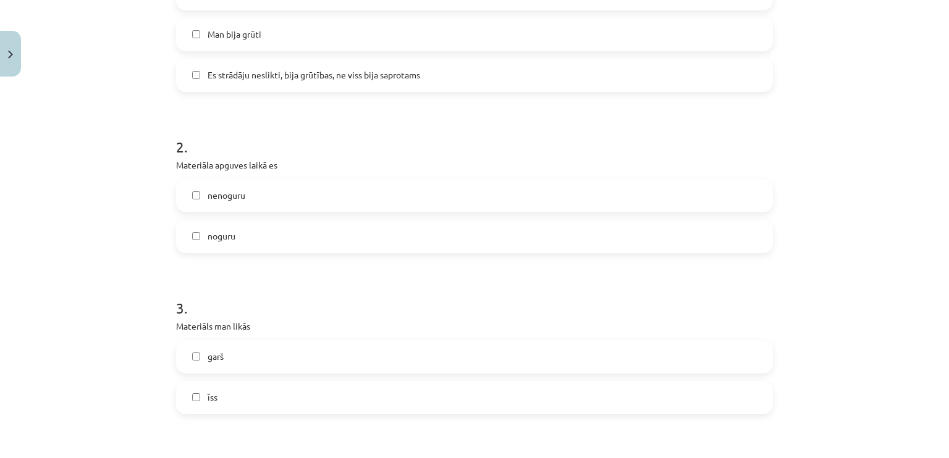
scroll to position [467, 0]
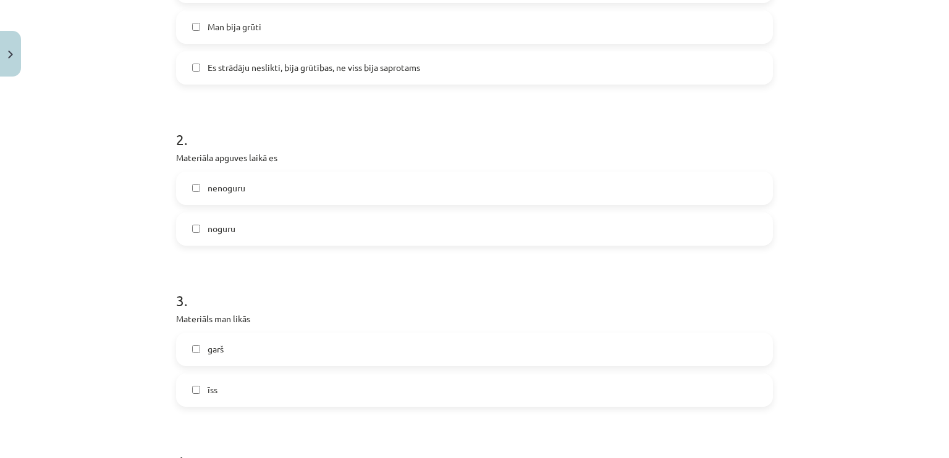
click at [261, 190] on label "nenoguru" at bounding box center [474, 188] width 594 height 31
click at [231, 387] on label "īss" at bounding box center [474, 390] width 594 height 31
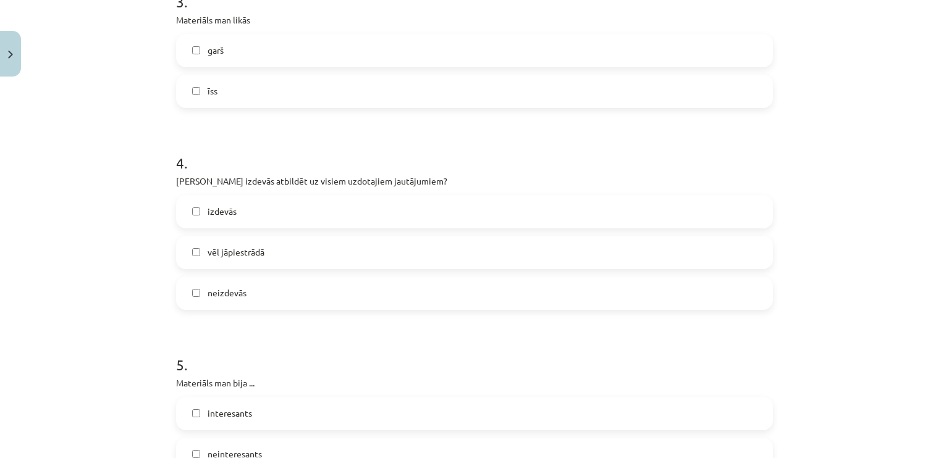
scroll to position [771, 0]
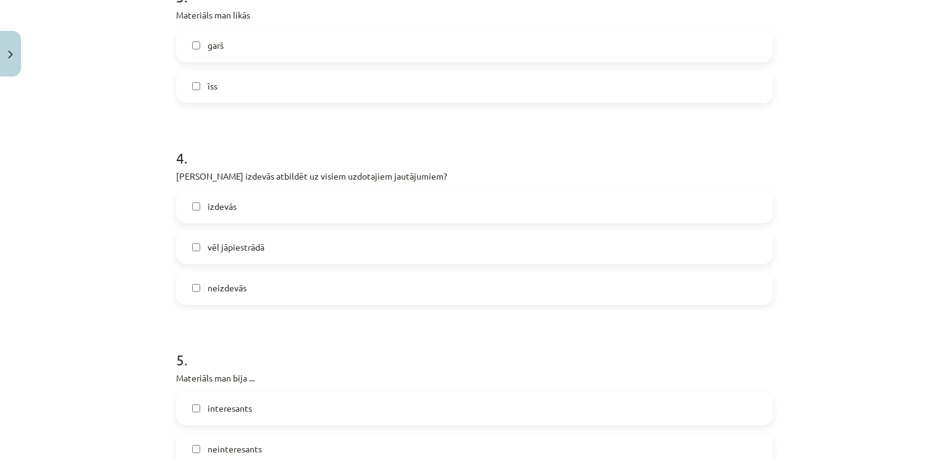
click at [220, 245] on span "vēl jāpiestrādā" at bounding box center [236, 247] width 57 height 13
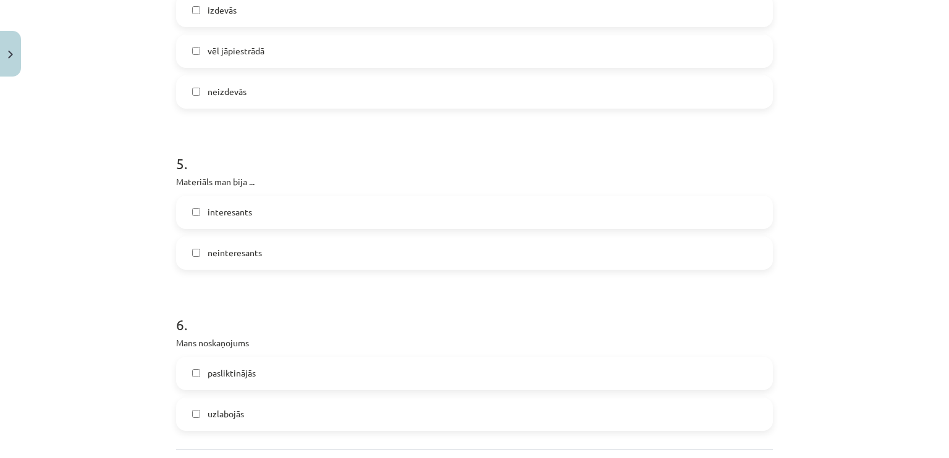
scroll to position [968, 0]
click at [252, 212] on label "interesants" at bounding box center [474, 211] width 594 height 31
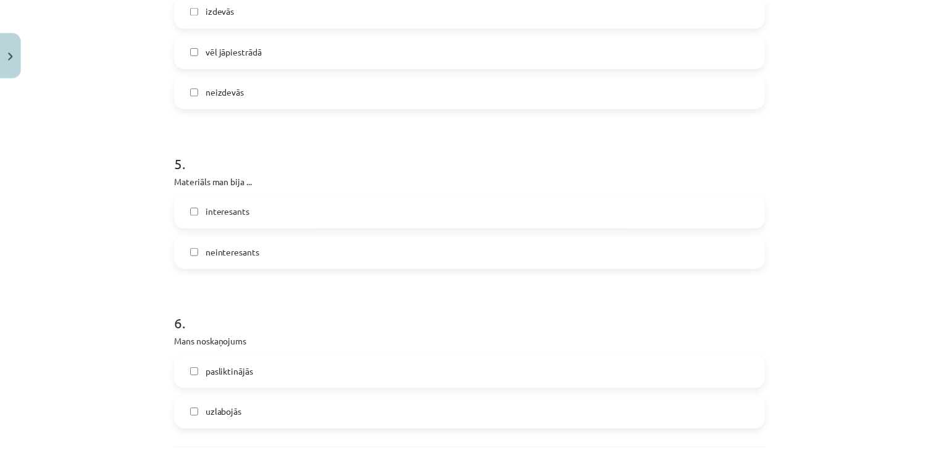
scroll to position [1065, 0]
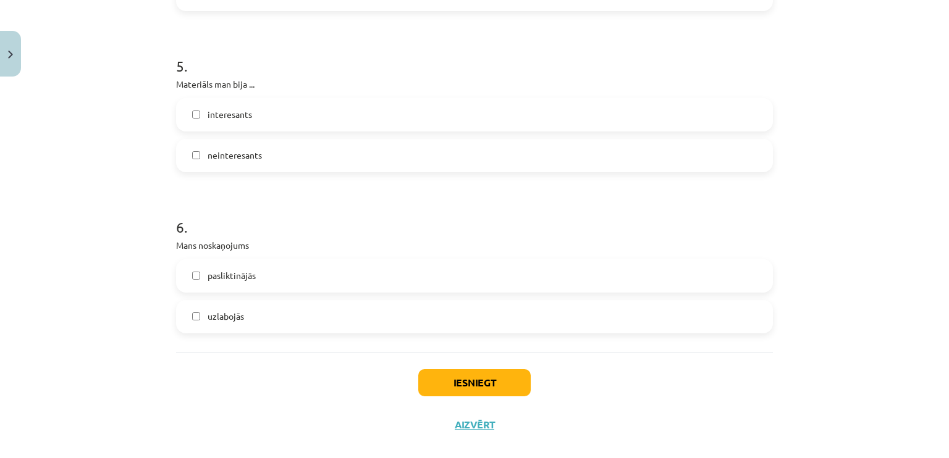
click at [272, 271] on label "pasliktinājās" at bounding box center [474, 276] width 594 height 31
click at [437, 380] on button "Iesniegt" at bounding box center [474, 382] width 112 height 27
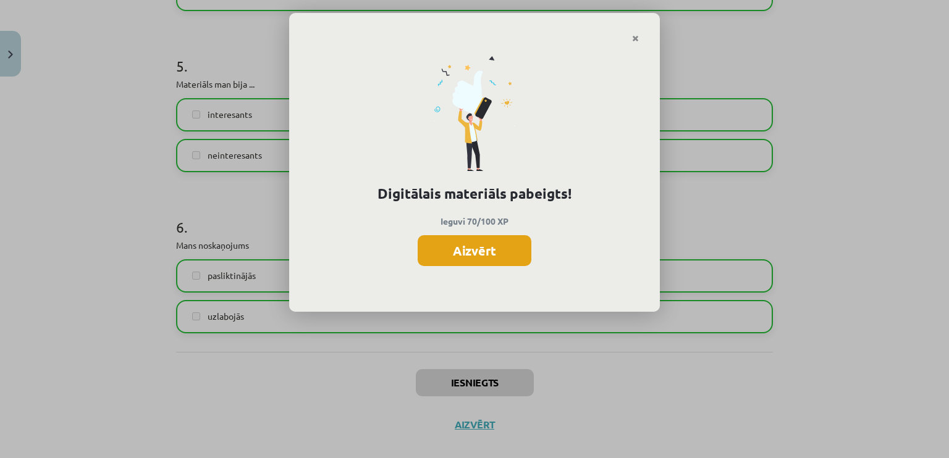
click at [476, 247] on button "Aizvērt" at bounding box center [474, 250] width 114 height 31
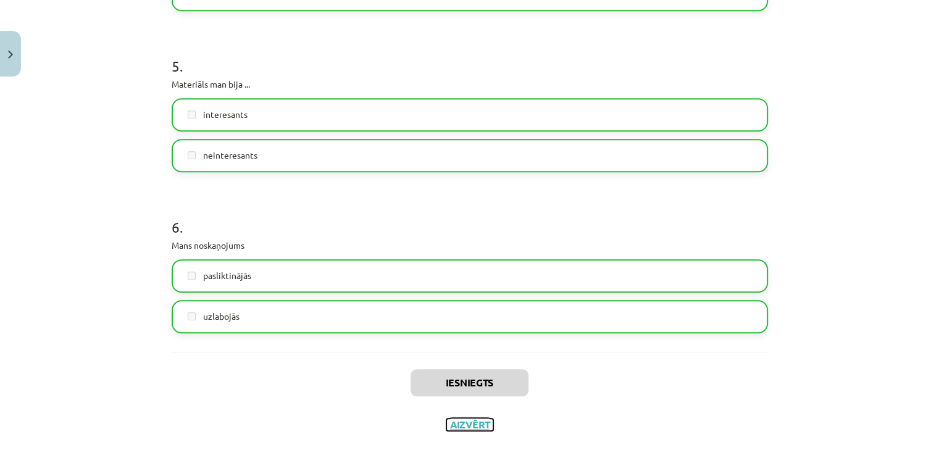
click at [472, 424] on button "Aizvērt" at bounding box center [470, 425] width 47 height 12
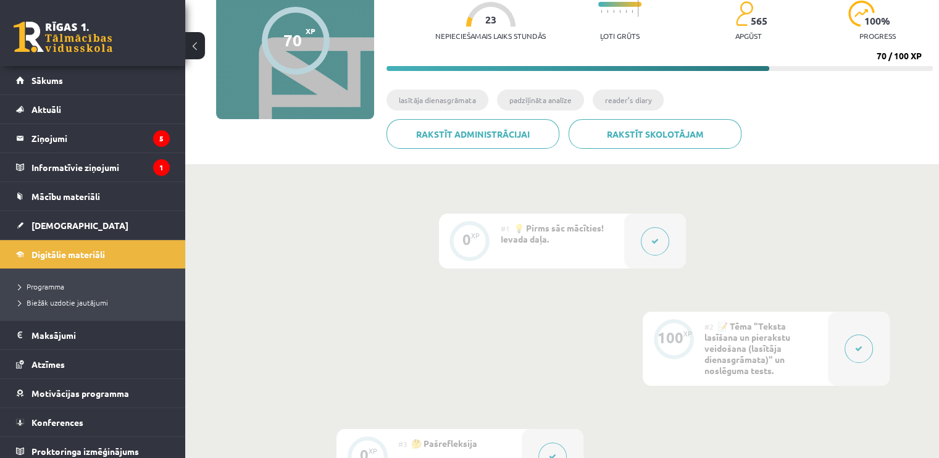
scroll to position [0, 0]
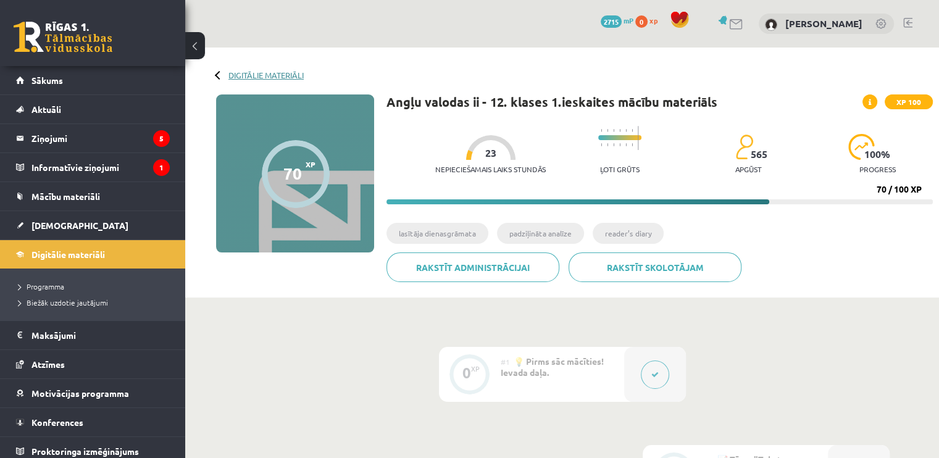
click at [246, 73] on link "Digitālie materiāli" at bounding box center [266, 74] width 75 height 9
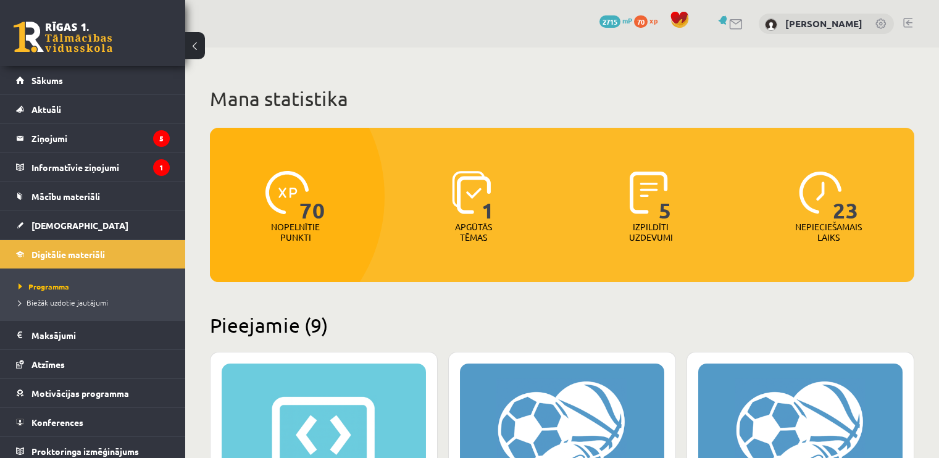
scroll to position [115, 0]
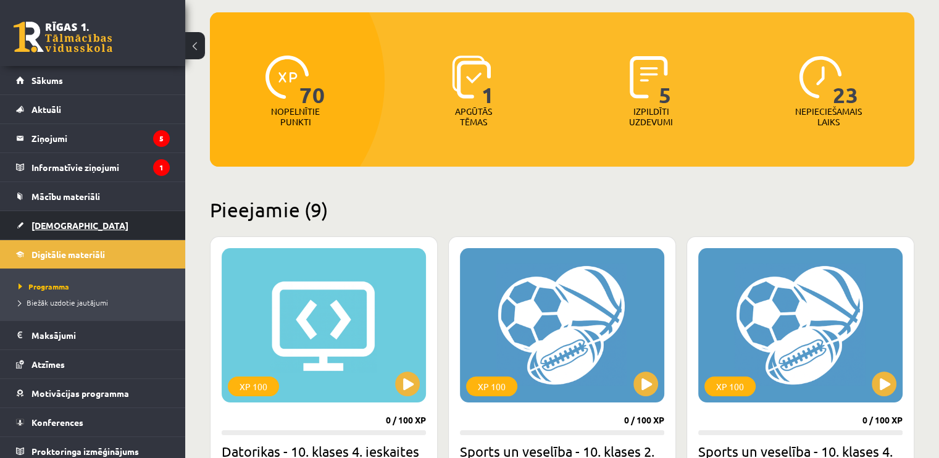
click at [49, 235] on link "[DEMOGRAPHIC_DATA]" at bounding box center [93, 225] width 154 height 28
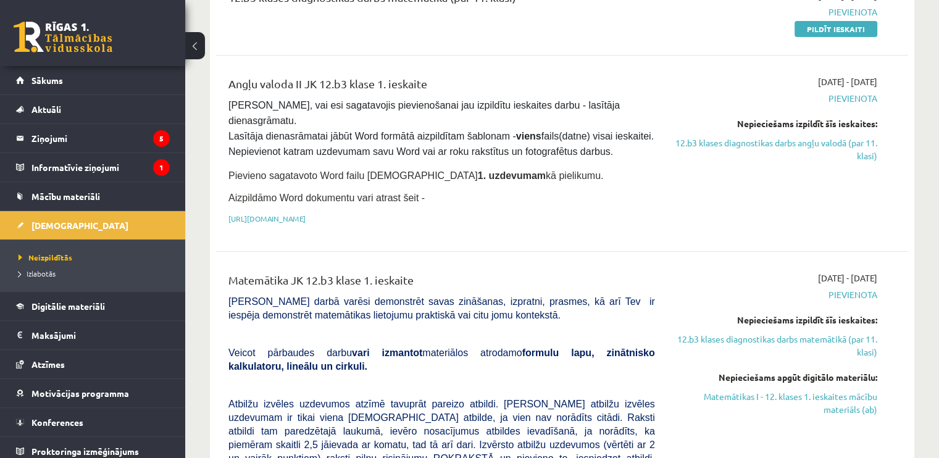
scroll to position [274, 0]
click at [788, 140] on link "12.b3 klases diagnostikas darbs angļu valodā (par 11. klasi)" at bounding box center [776, 149] width 204 height 26
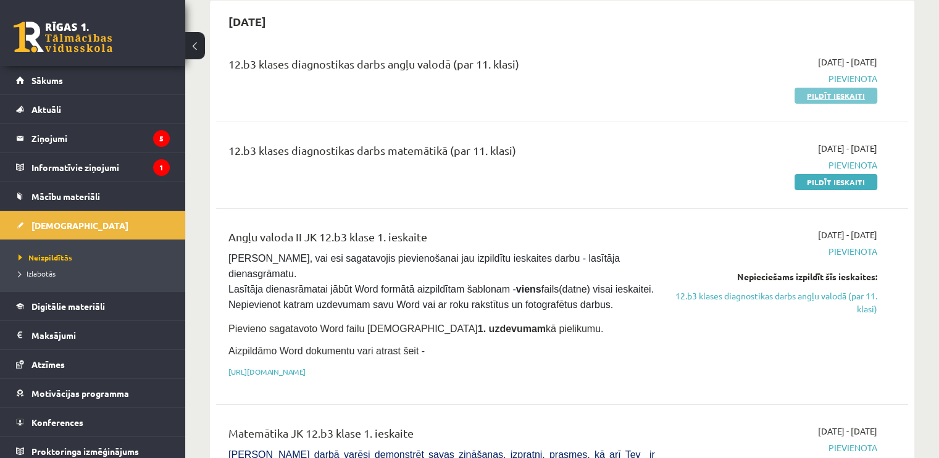
scroll to position [120, 0]
click at [852, 94] on link "Pildīt ieskaiti" at bounding box center [836, 96] width 83 height 16
click at [807, 96] on link "Pildīt ieskaiti" at bounding box center [836, 96] width 83 height 16
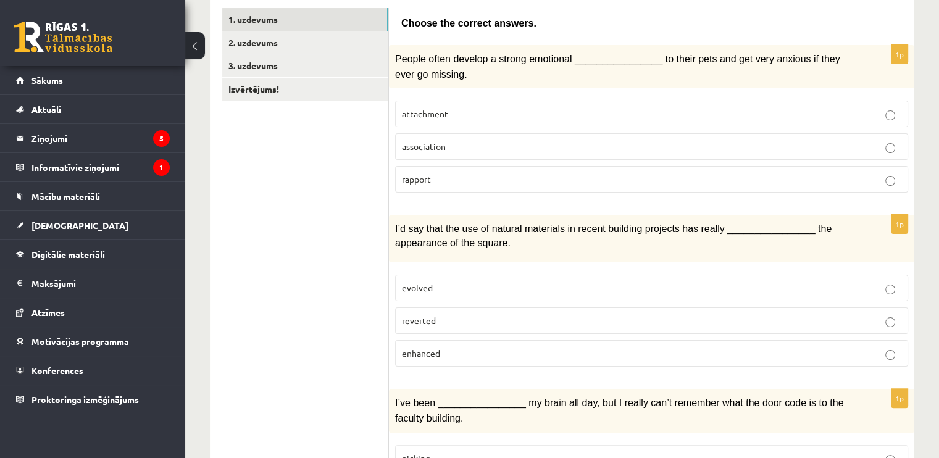
scroll to position [214, 0]
click at [260, 69] on link "3. uzdevums" at bounding box center [305, 65] width 166 height 23
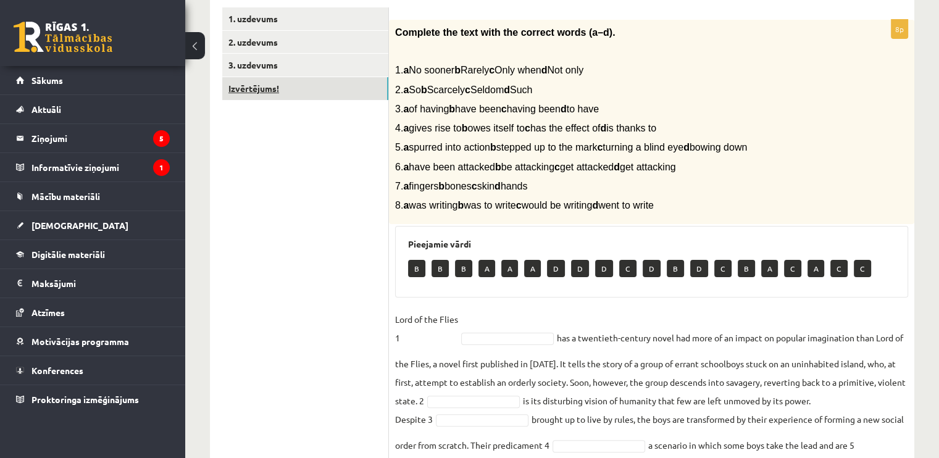
click at [259, 83] on link "Izvērtējums!" at bounding box center [305, 88] width 166 height 23
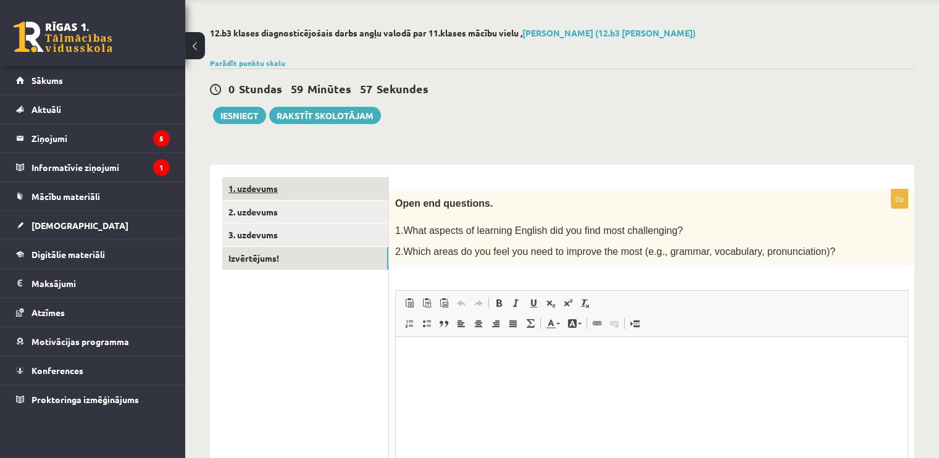
scroll to position [0, 0]
click at [272, 184] on link "1. uzdevums" at bounding box center [305, 188] width 166 height 23
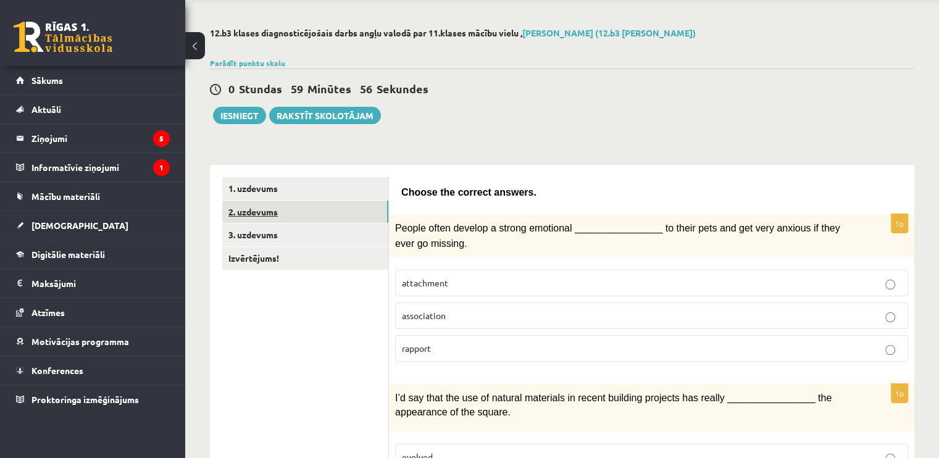
click at [272, 218] on link "2. uzdevums" at bounding box center [305, 212] width 166 height 23
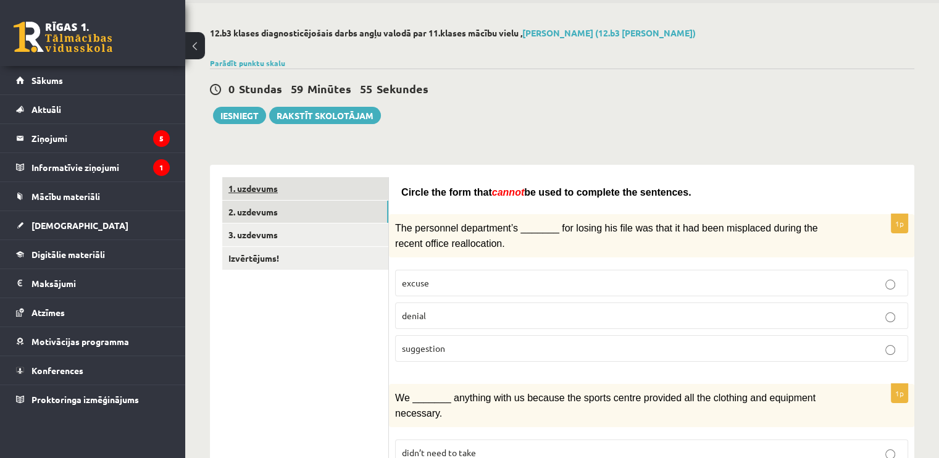
click at [278, 191] on link "1. uzdevums" at bounding box center [305, 188] width 166 height 23
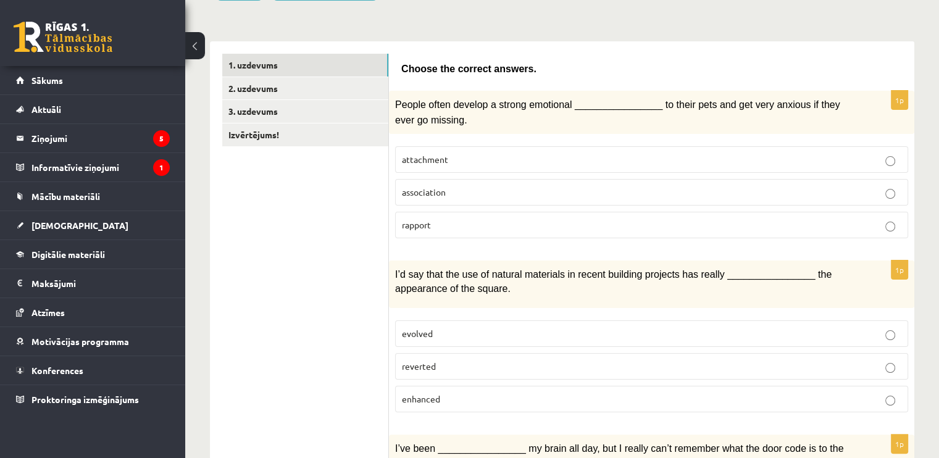
scroll to position [169, 0]
click at [435, 163] on label "attachment" at bounding box center [651, 159] width 513 height 27
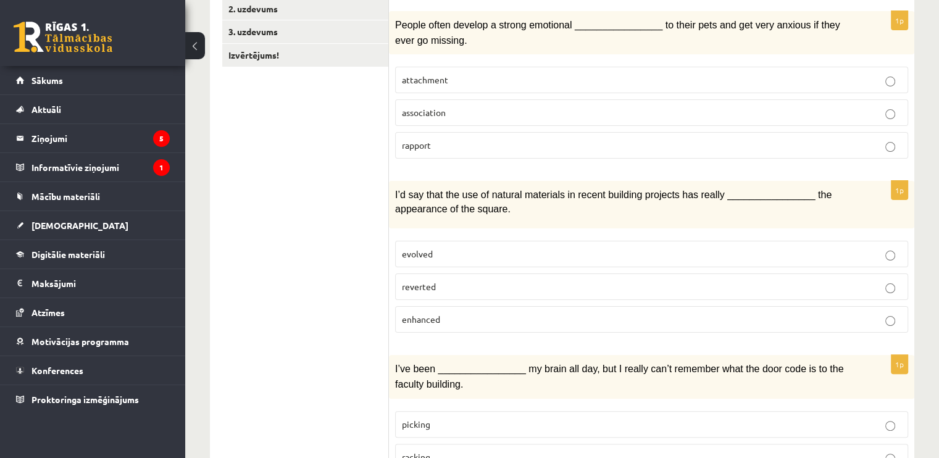
click at [420, 251] on span "evolved" at bounding box center [417, 253] width 31 height 11
click at [521, 306] on label "enhanced" at bounding box center [651, 319] width 513 height 27
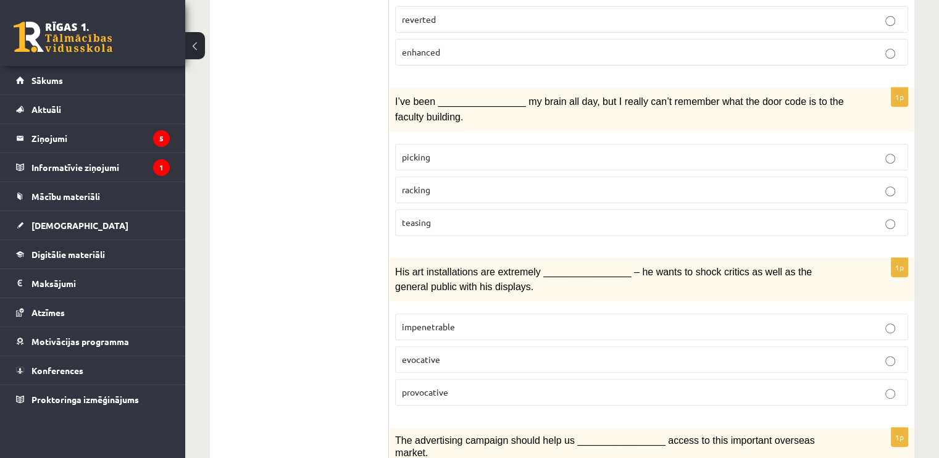
scroll to position [516, 0]
click at [518, 175] on label "racking" at bounding box center [651, 188] width 513 height 27
click at [455, 215] on p "teasing" at bounding box center [652, 221] width 500 height 13
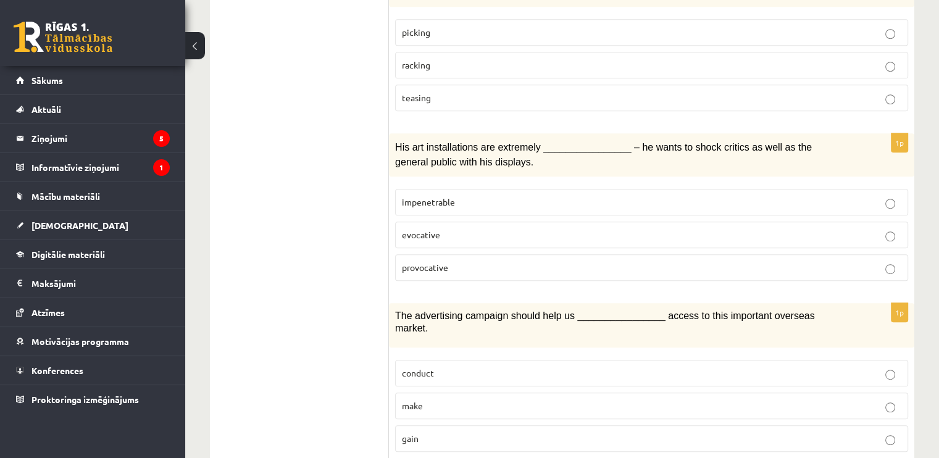
scroll to position [558, 0]
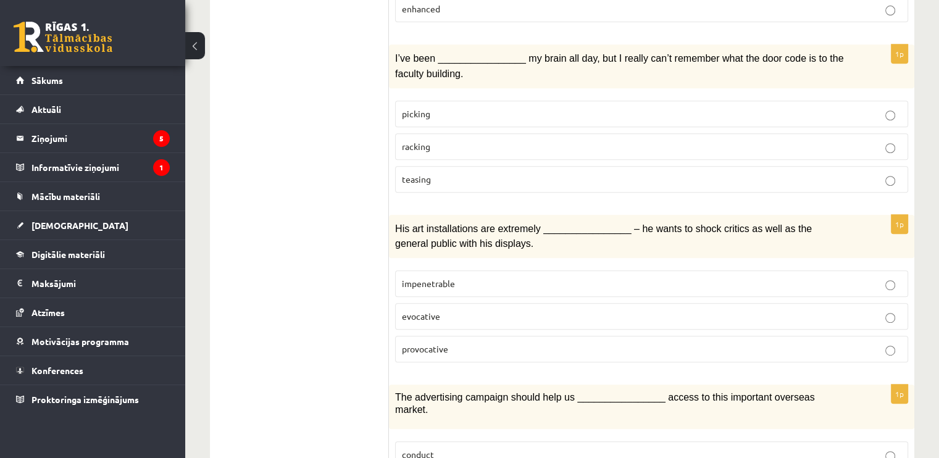
click at [442, 107] on p "picking" at bounding box center [652, 113] width 500 height 13
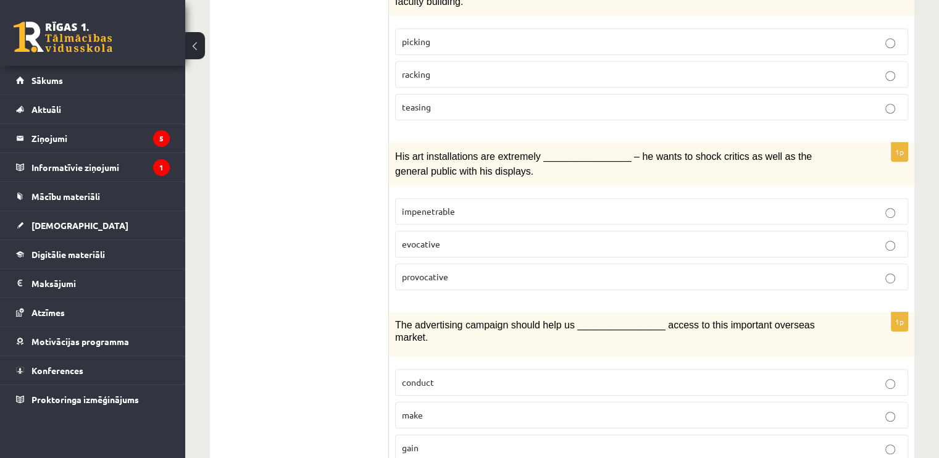
scroll to position [632, 0]
click at [442, 269] on span "provocative" at bounding box center [425, 274] width 46 height 11
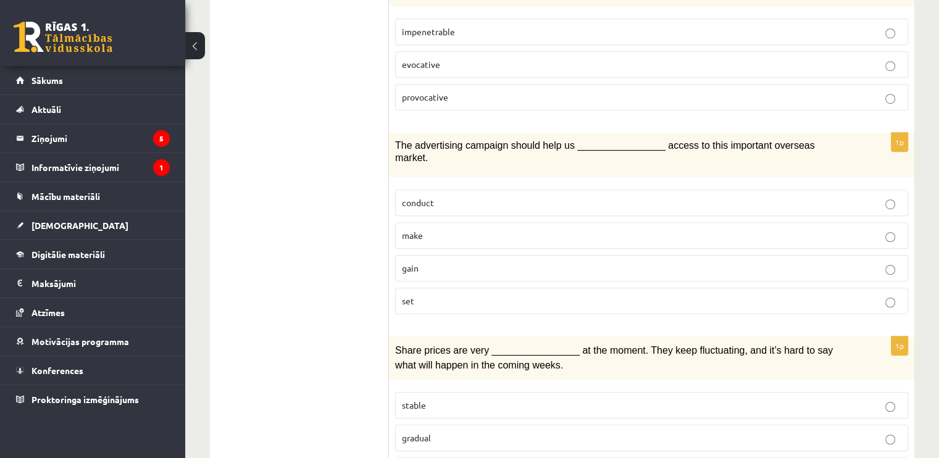
scroll to position [810, 0]
click at [431, 262] on p "gain" at bounding box center [652, 268] width 500 height 13
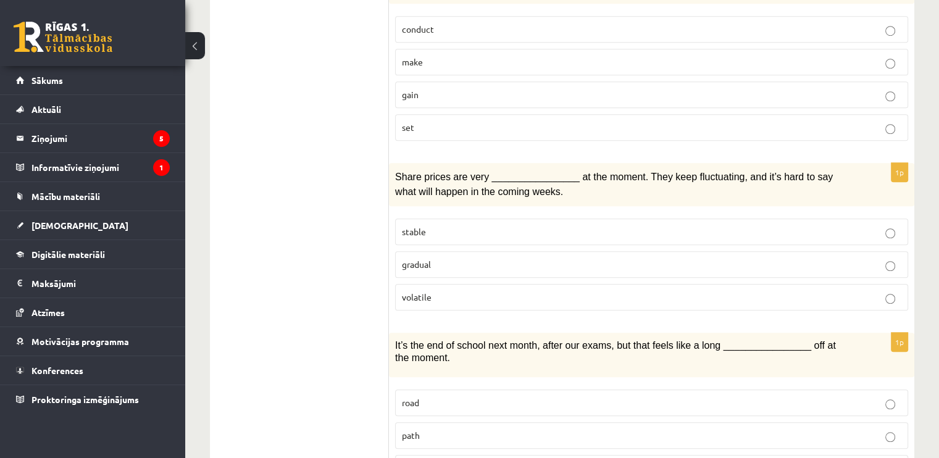
scroll to position [986, 0]
click at [453, 256] on p "gradual" at bounding box center [652, 262] width 500 height 13
click at [471, 289] on p "volatile" at bounding box center [652, 295] width 500 height 13
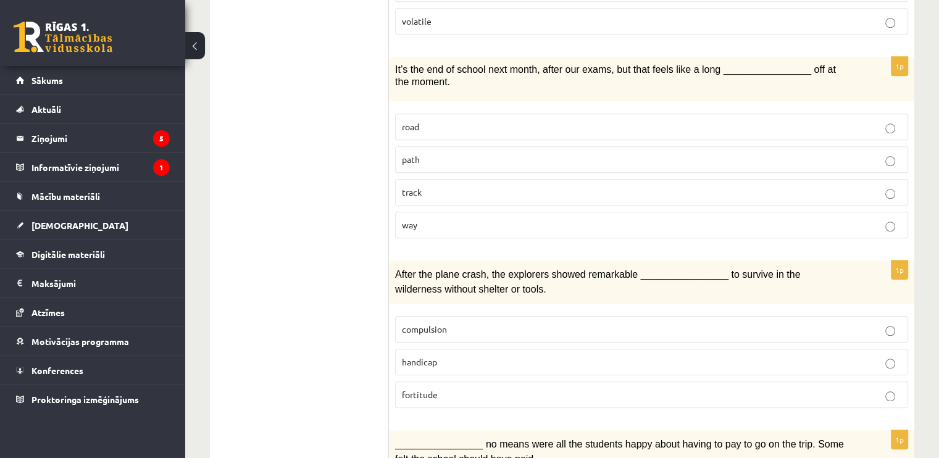
click at [464, 153] on p "path" at bounding box center [652, 159] width 500 height 13
click at [457, 179] on label "track" at bounding box center [651, 192] width 513 height 27
click at [455, 146] on label "path" at bounding box center [651, 159] width 513 height 27
click at [456, 114] on label "road" at bounding box center [651, 127] width 513 height 27
click at [472, 219] on p "way" at bounding box center [652, 225] width 500 height 13
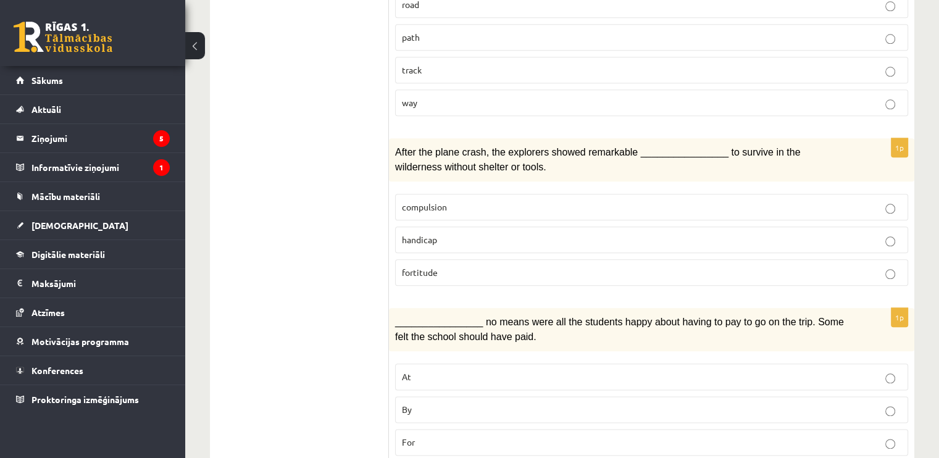
scroll to position [1383, 0]
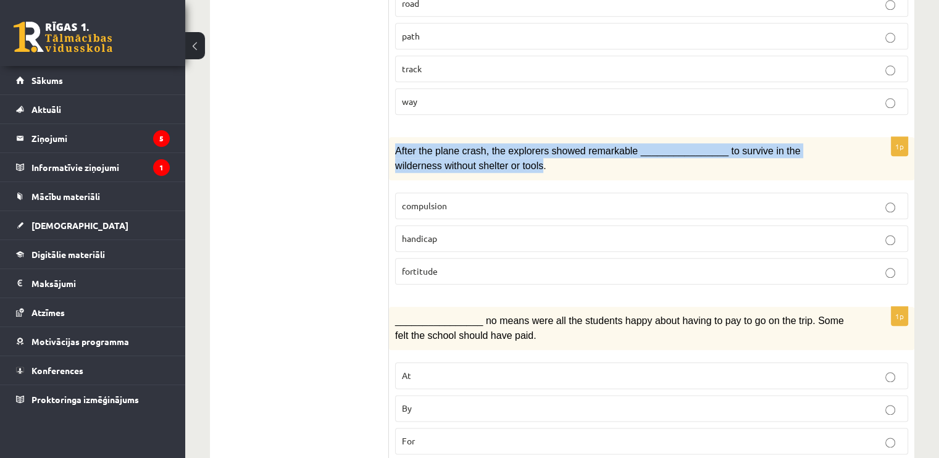
drag, startPoint x: 398, startPoint y: 115, endPoint x: 455, endPoint y: 140, distance: 61.7
click at [455, 143] on p "After the plane crash, the explorers showed remarkable ________________ to surv…" at bounding box center [620, 158] width 451 height 30
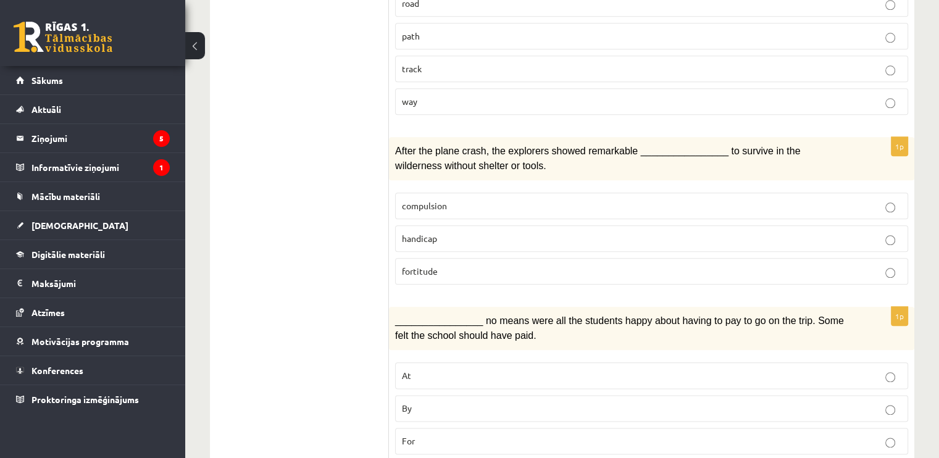
click at [477, 232] on p "handicap" at bounding box center [652, 238] width 500 height 13
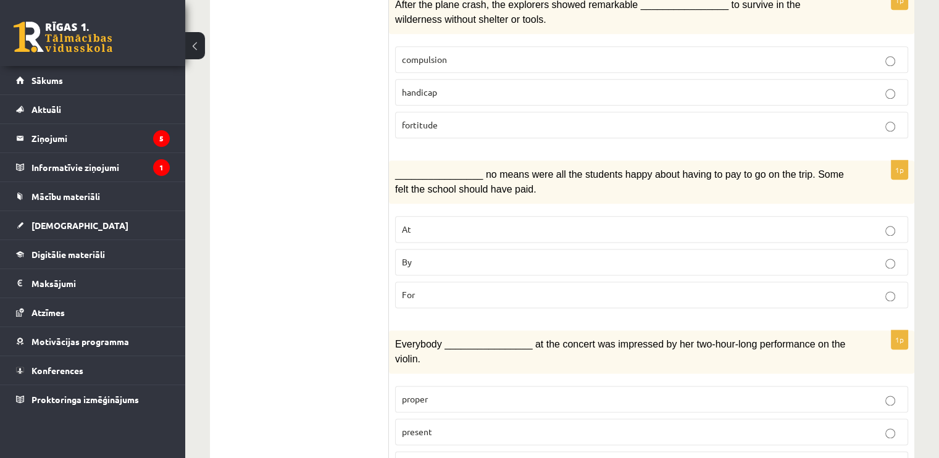
scroll to position [1636, 0]
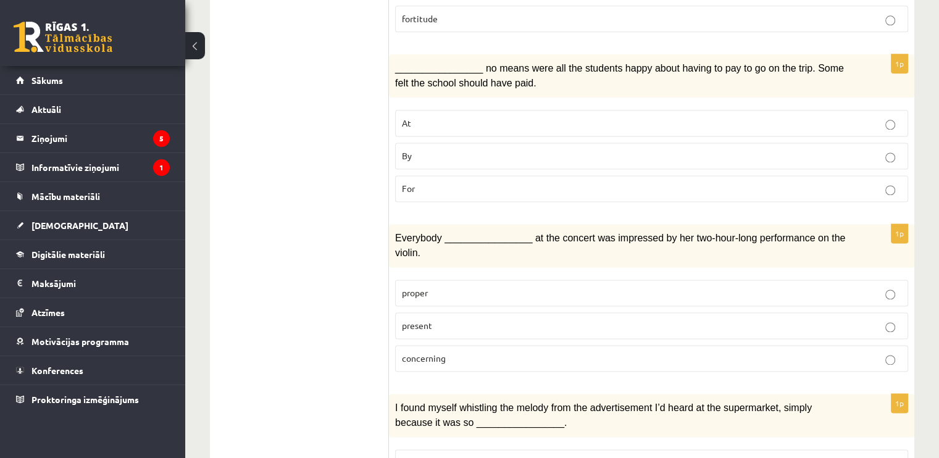
click at [453, 149] on p "By" at bounding box center [652, 155] width 500 height 13
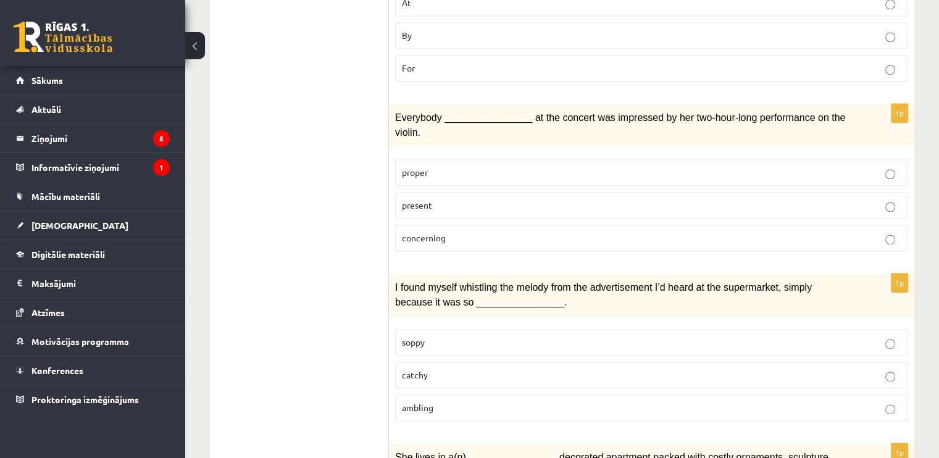
click at [443, 199] on p "present" at bounding box center [652, 205] width 500 height 13
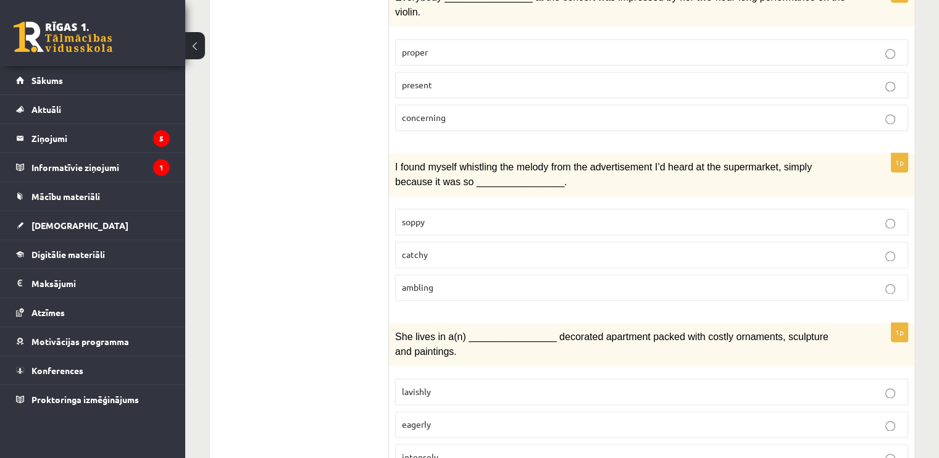
click at [422, 249] on span "catchy" at bounding box center [415, 254] width 26 height 11
click at [440, 451] on p "intensely" at bounding box center [652, 457] width 500 height 13
click at [448, 385] on p "lavishly" at bounding box center [652, 391] width 500 height 13
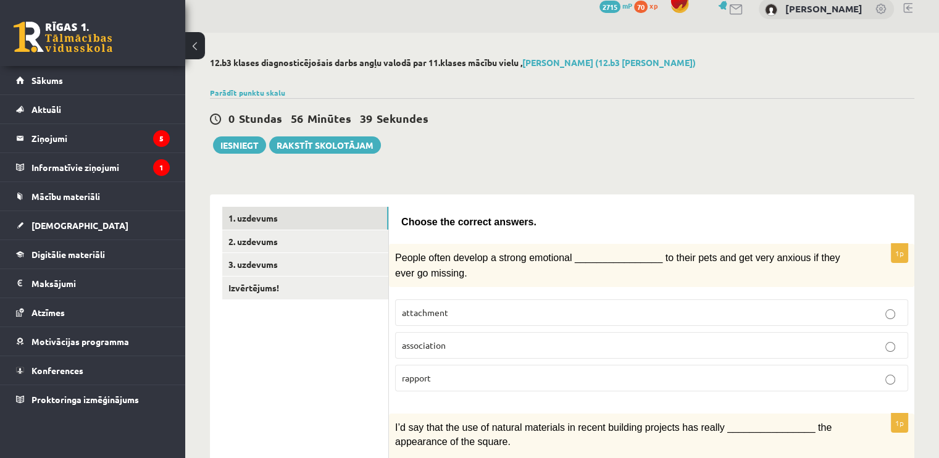
scroll to position [0, 0]
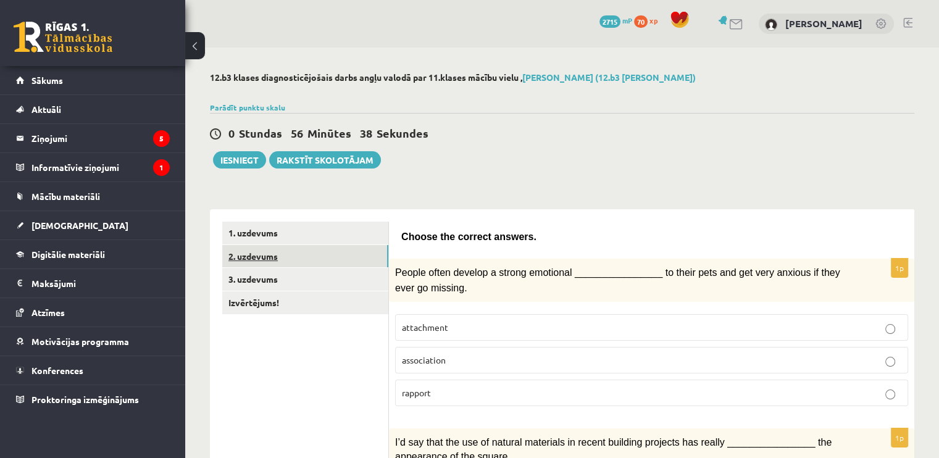
click at [251, 259] on link "2. uzdevums" at bounding box center [305, 256] width 166 height 23
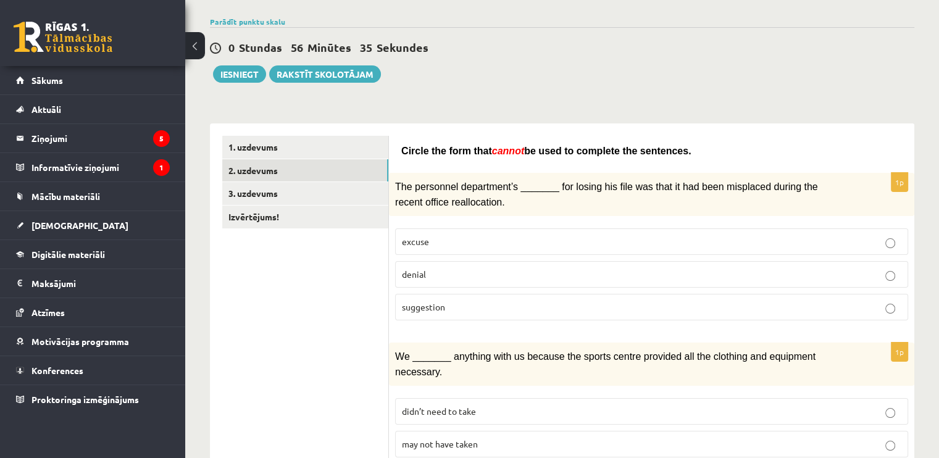
scroll to position [86, 0]
click at [482, 246] on label "excuse" at bounding box center [651, 241] width 513 height 27
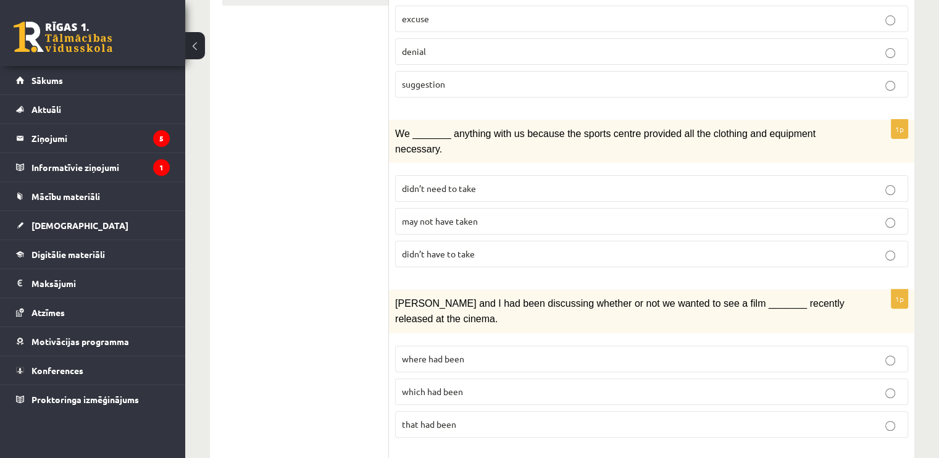
scroll to position [342, 0]
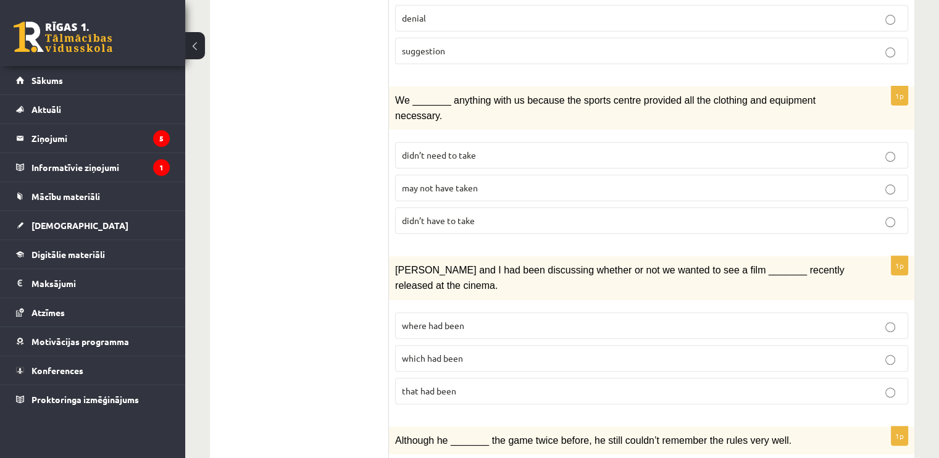
click at [464, 215] on span "didn’t have to take" at bounding box center [438, 220] width 73 height 11
click at [458, 143] on label "didn’t need to take" at bounding box center [651, 155] width 513 height 27
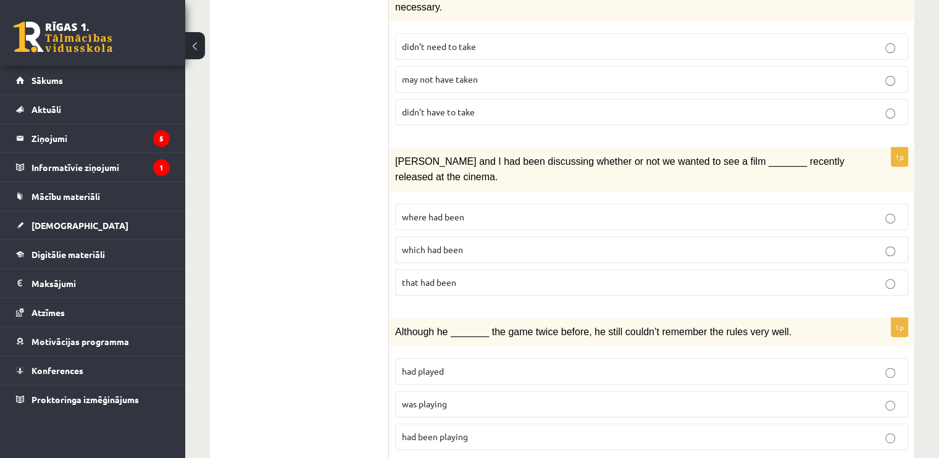
click at [508, 243] on p "which had been" at bounding box center [652, 249] width 500 height 13
click at [471, 276] on p "that had been" at bounding box center [652, 282] width 500 height 13
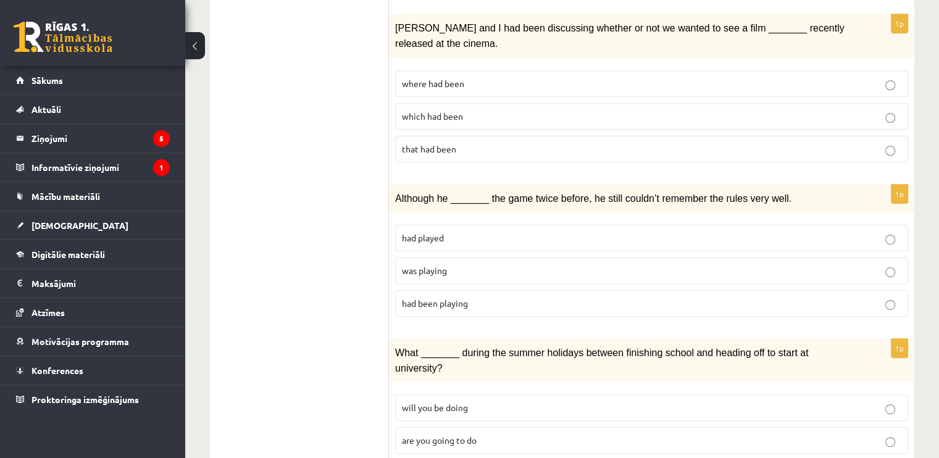
scroll to position [602, 0]
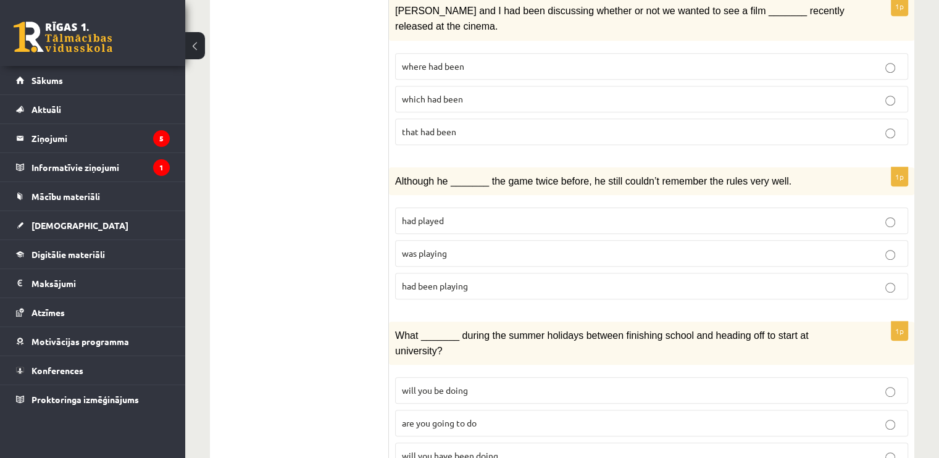
click at [476, 214] on p "had played" at bounding box center [652, 220] width 500 height 13
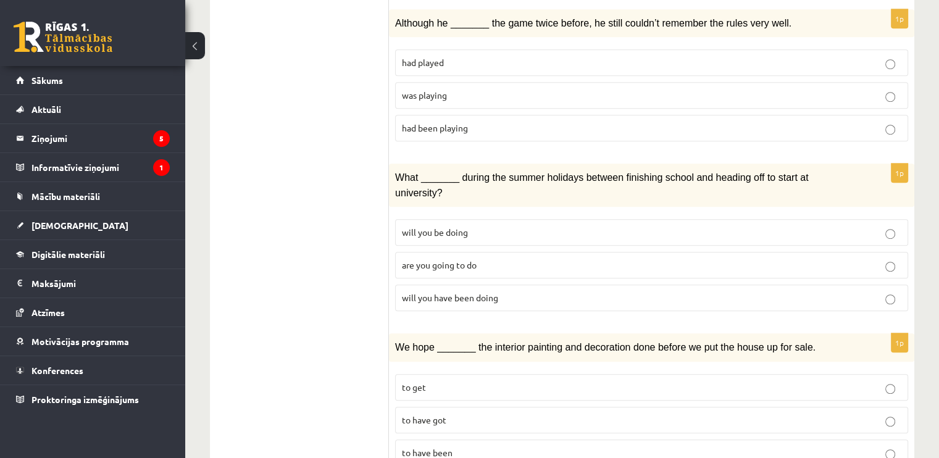
scroll to position [770, 0]
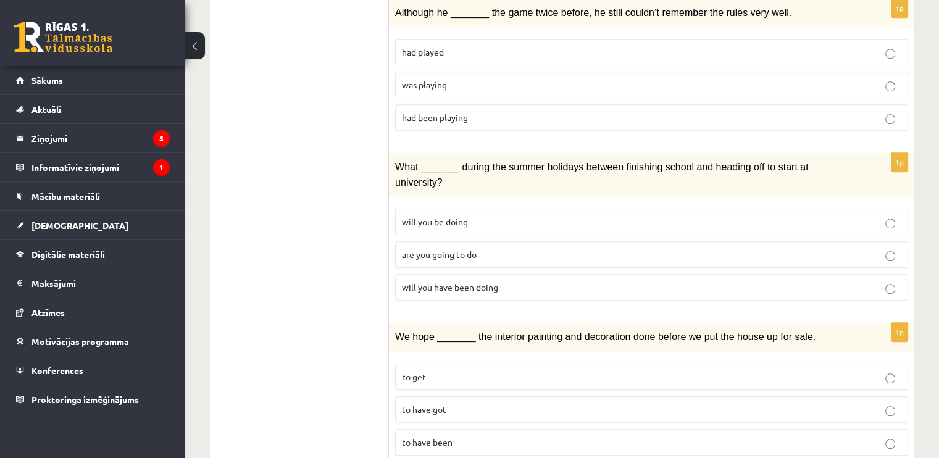
click at [473, 241] on label "are you going to do" at bounding box center [651, 254] width 513 height 27
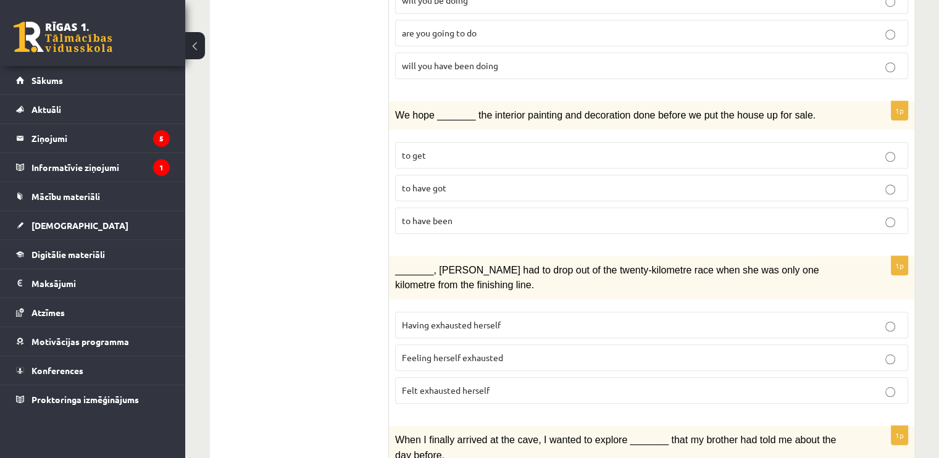
scroll to position [992, 0]
click at [487, 101] on div "1p We hope _______ the interior painting and decoration done before we put the …" at bounding box center [652, 172] width 526 height 143
click at [485, 148] on p "to get" at bounding box center [652, 154] width 500 height 13
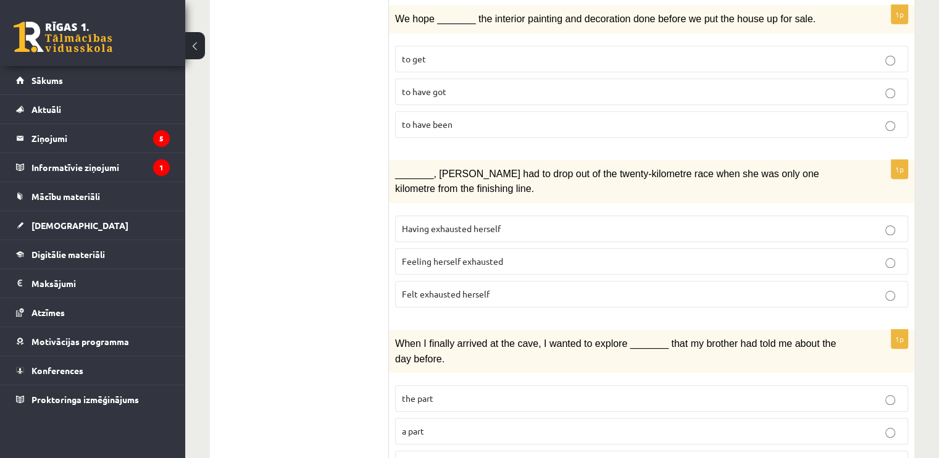
scroll to position [1087, 0]
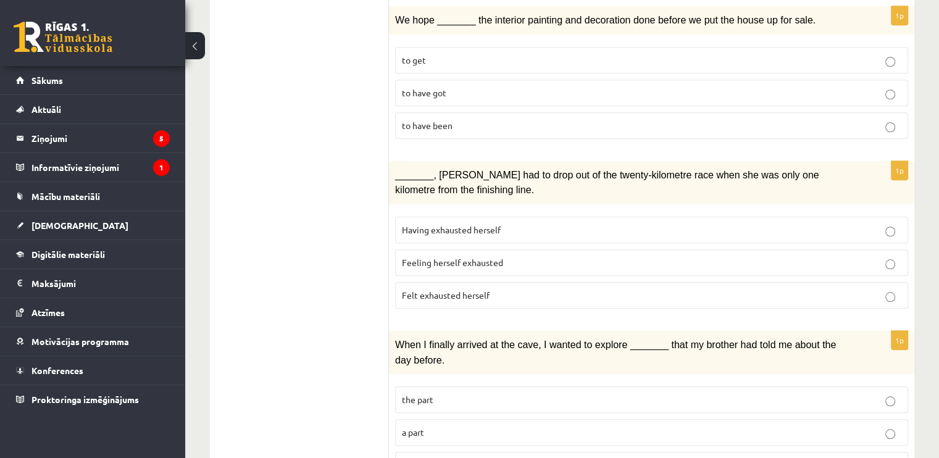
click at [519, 224] on p "Having exhausted herself" at bounding box center [652, 230] width 500 height 13
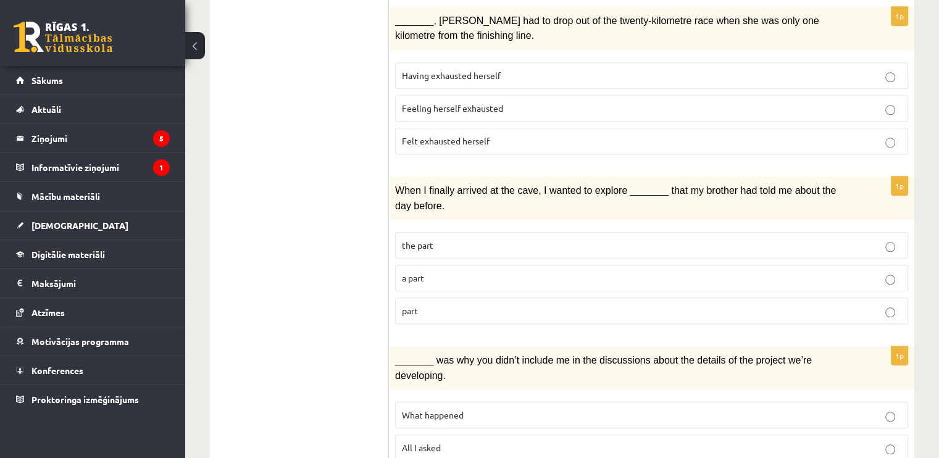
scroll to position [1243, 0]
click at [478, 238] on p "the part" at bounding box center [652, 244] width 500 height 13
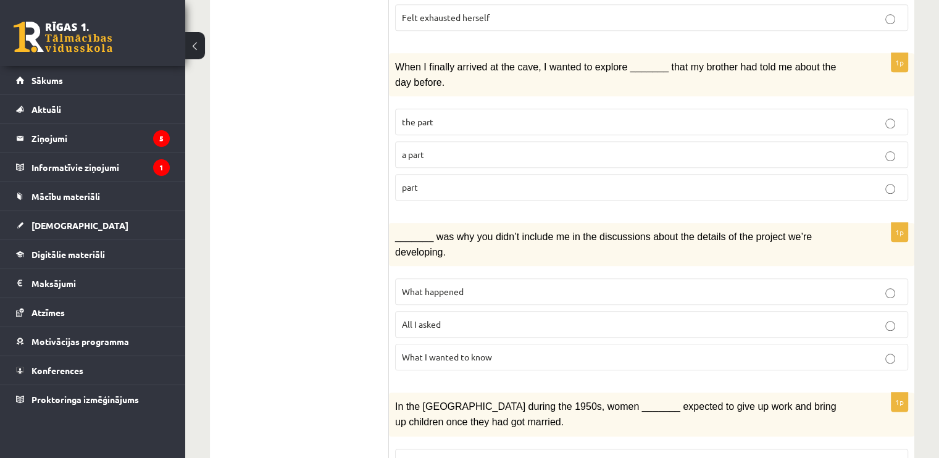
click at [493, 318] on p "All I asked" at bounding box center [652, 324] width 500 height 13
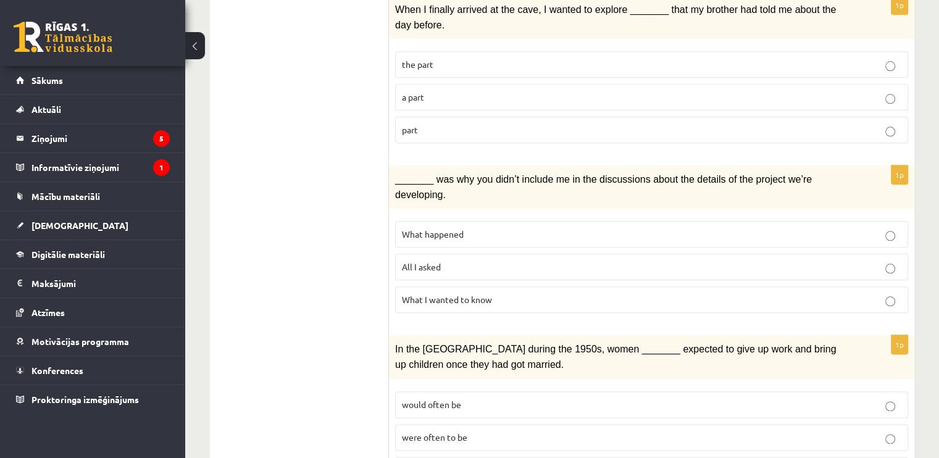
click at [503, 398] on p "would often be" at bounding box center [652, 404] width 500 height 13
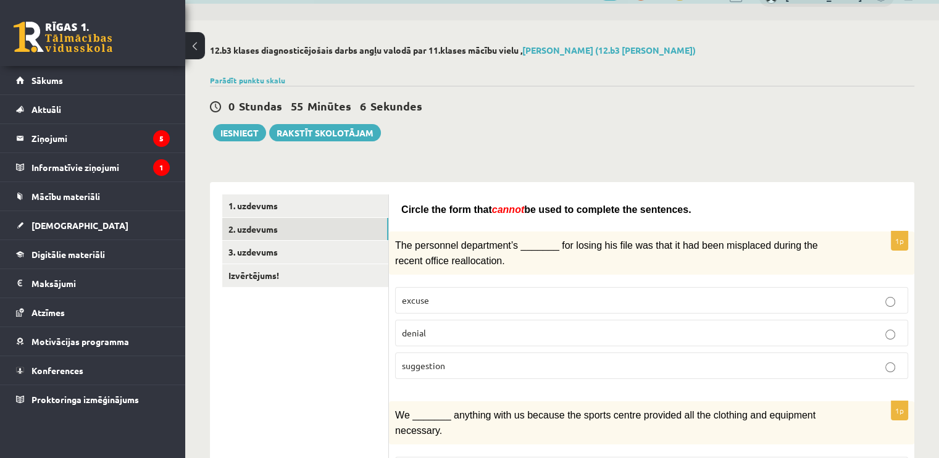
scroll to position [0, 0]
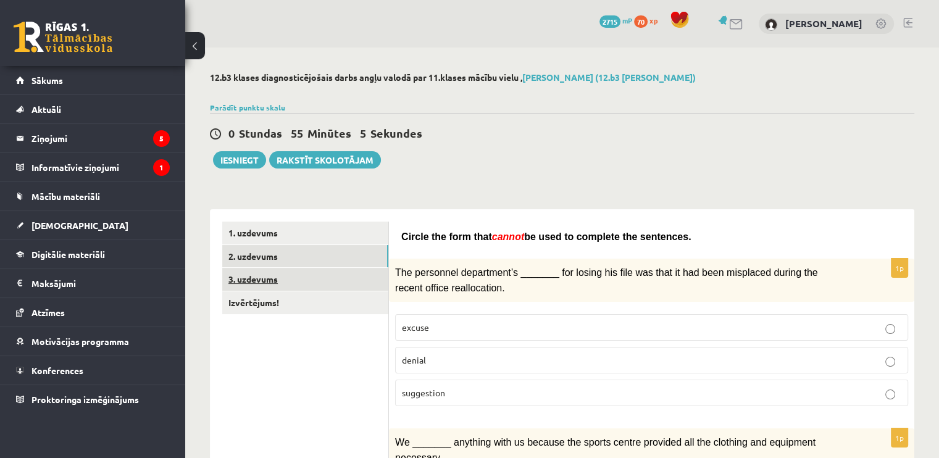
click at [254, 270] on link "3. uzdevums" at bounding box center [305, 279] width 166 height 23
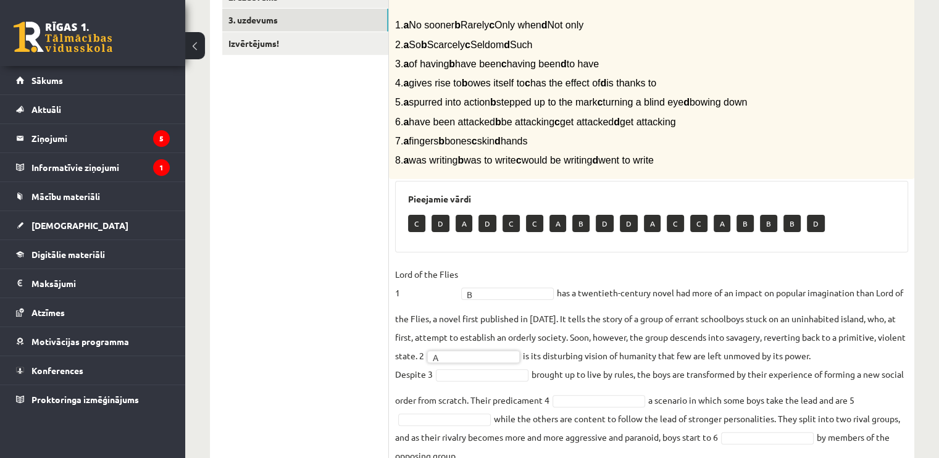
scroll to position [259, 0]
click at [481, 367] on fieldset "Lord of the Flies 1 B * has a twentieth-century novel had more of an impact on …" at bounding box center [651, 406] width 513 height 282
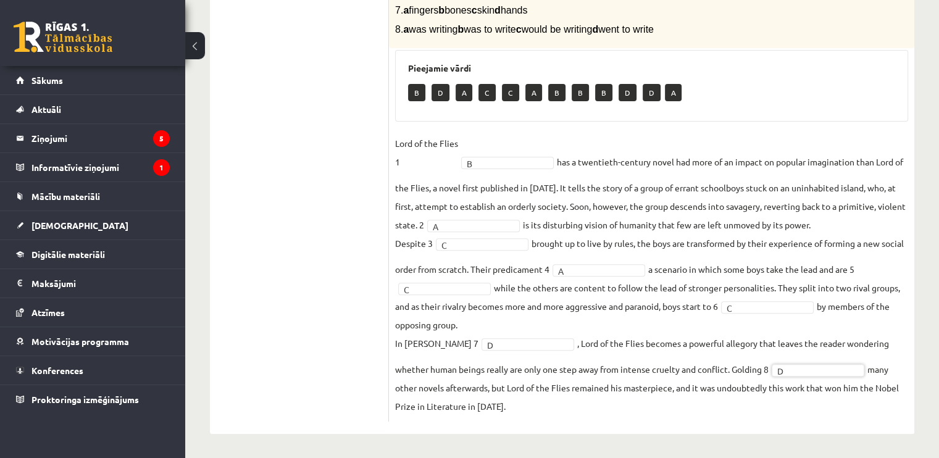
scroll to position [0, 0]
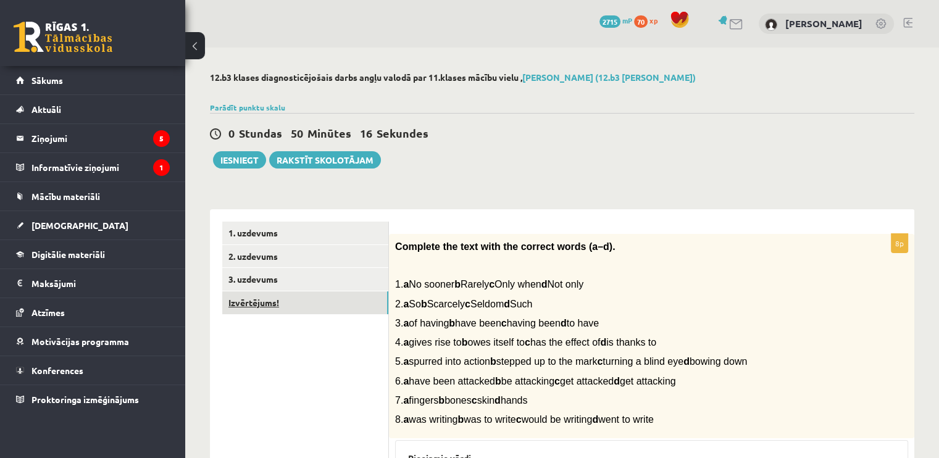
click at [250, 297] on link "Izvērtējums!" at bounding box center [305, 302] width 166 height 23
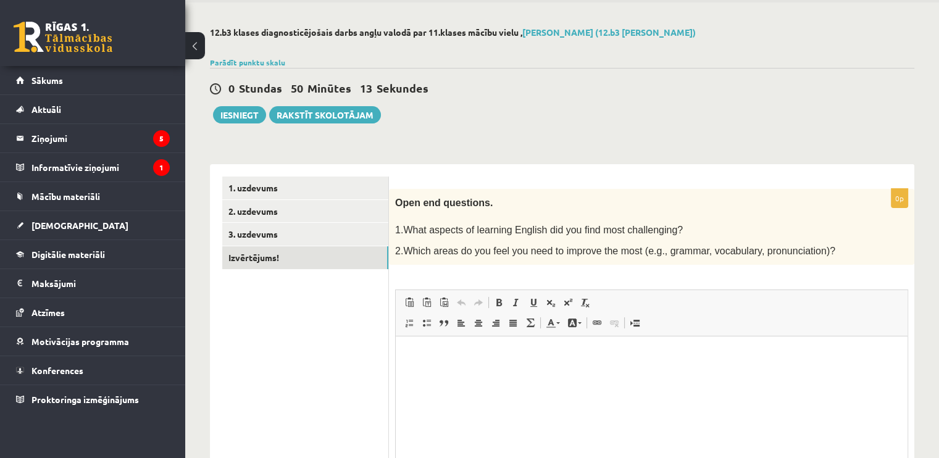
scroll to position [119, 0]
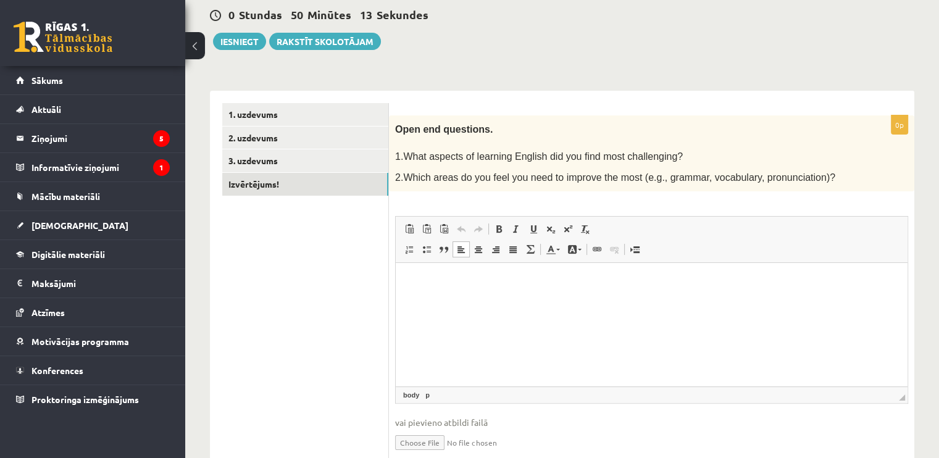
click at [514, 301] on html at bounding box center [652, 282] width 512 height 38
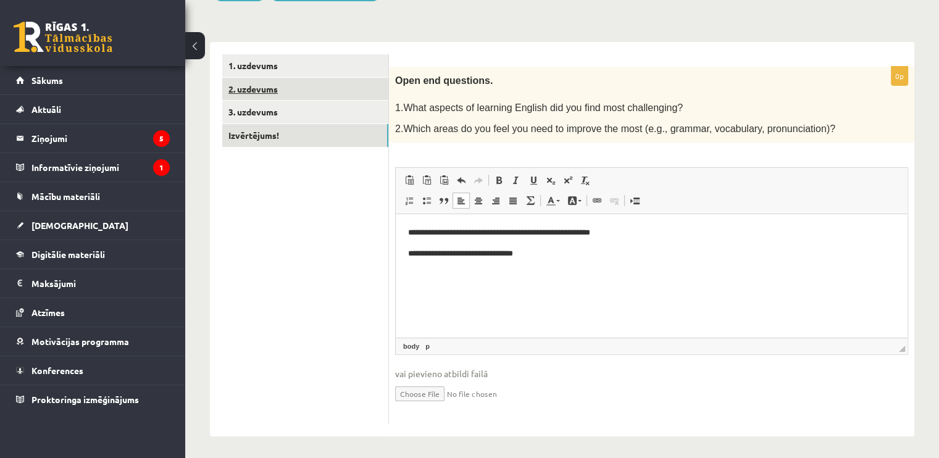
scroll to position [0, 0]
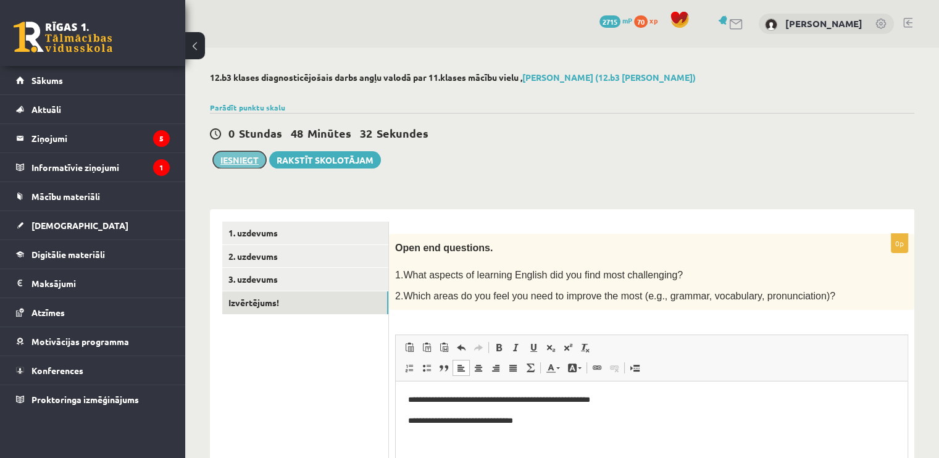
click at [241, 161] on button "Iesniegt" at bounding box center [239, 159] width 53 height 17
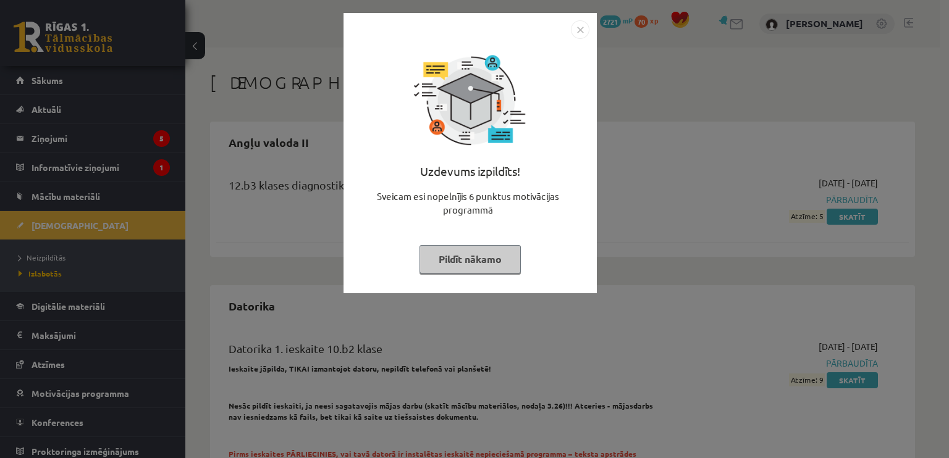
click at [575, 23] on img "Close" at bounding box center [580, 29] width 19 height 19
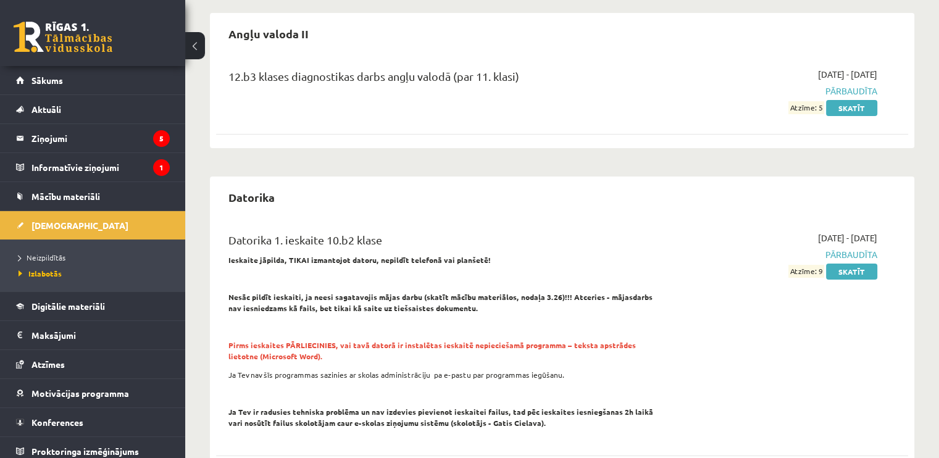
scroll to position [103, 0]
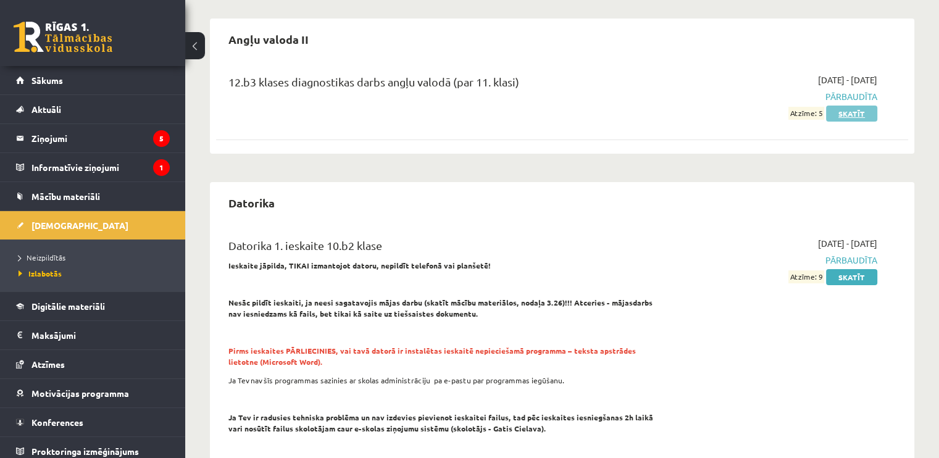
click at [854, 109] on link "Skatīt" at bounding box center [851, 114] width 51 height 16
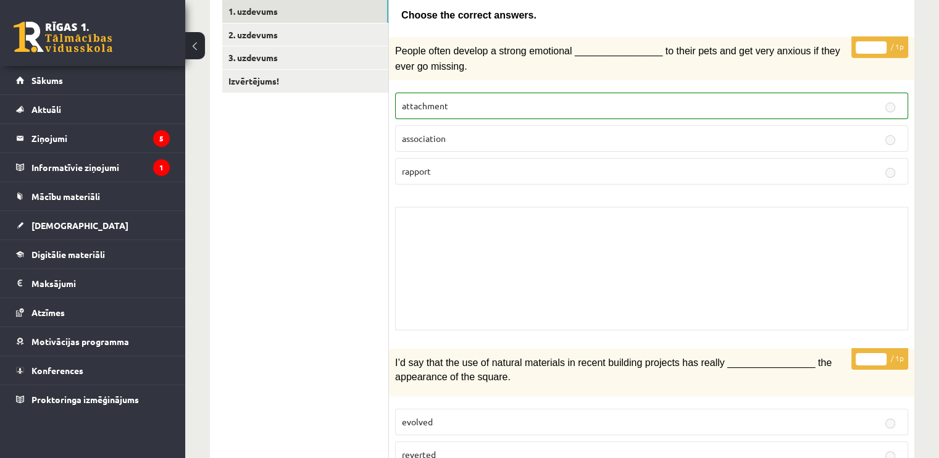
scroll to position [41, 0]
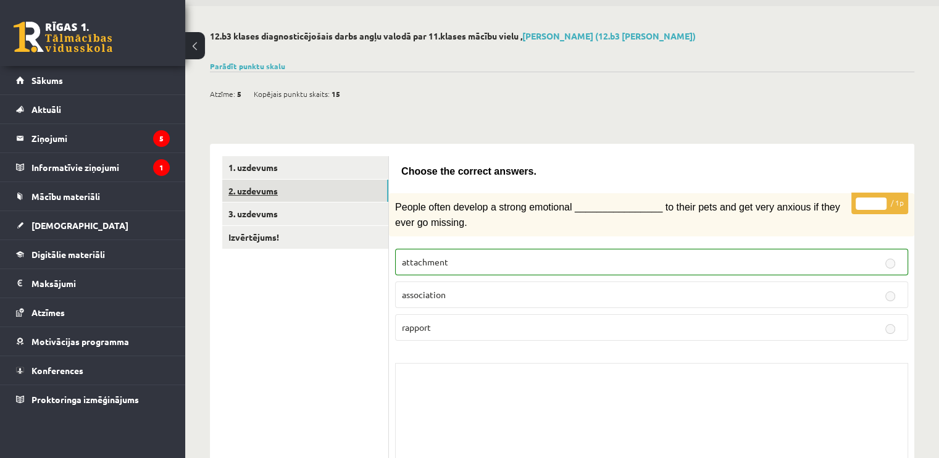
click at [264, 187] on link "2. uzdevums" at bounding box center [305, 191] width 166 height 23
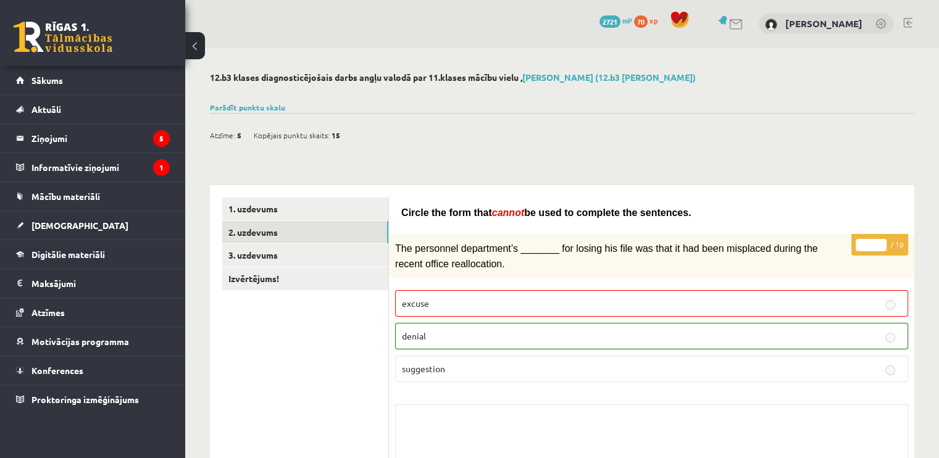
scroll to position [272, 0]
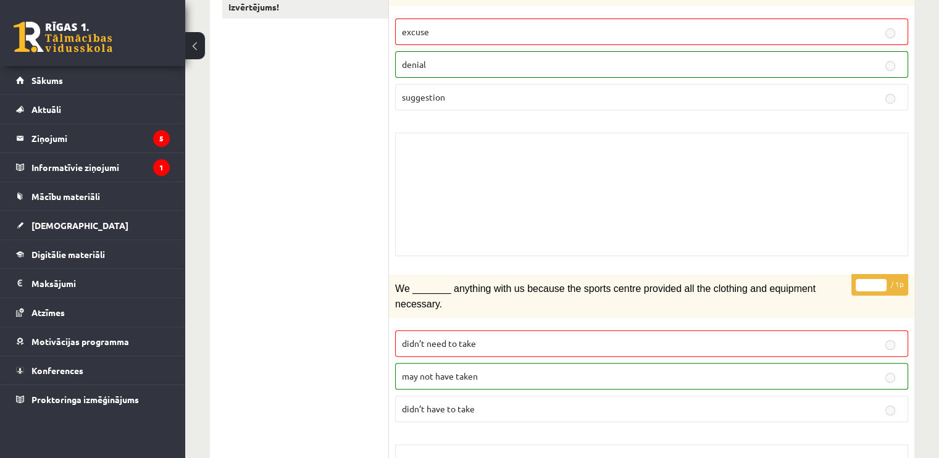
click at [450, 337] on p "didn’t need to take" at bounding box center [652, 343] width 500 height 13
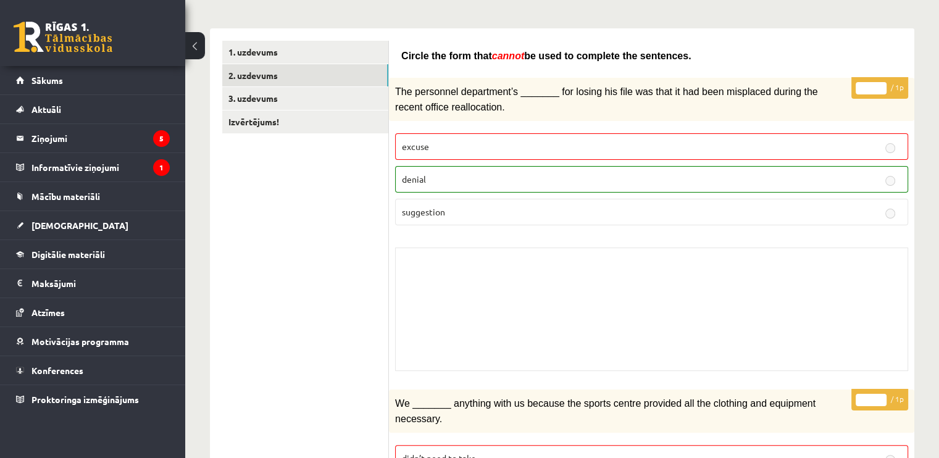
scroll to position [0, 0]
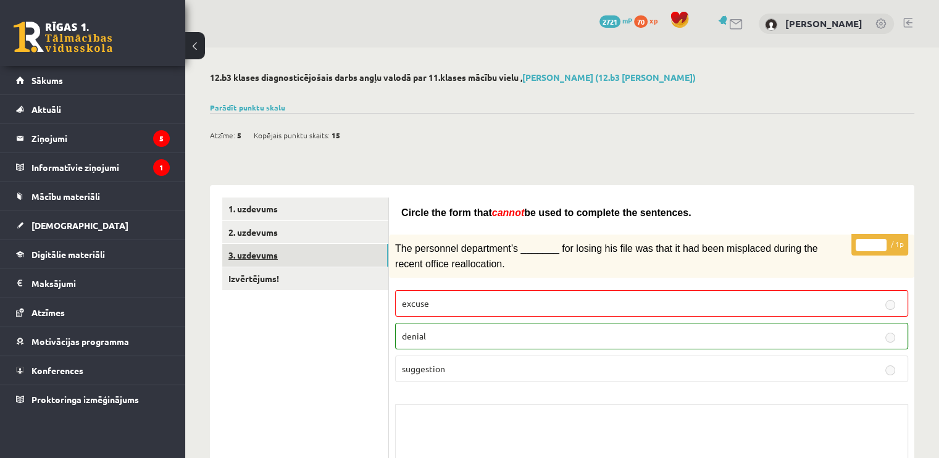
click at [298, 254] on link "3. uzdevums" at bounding box center [305, 255] width 166 height 23
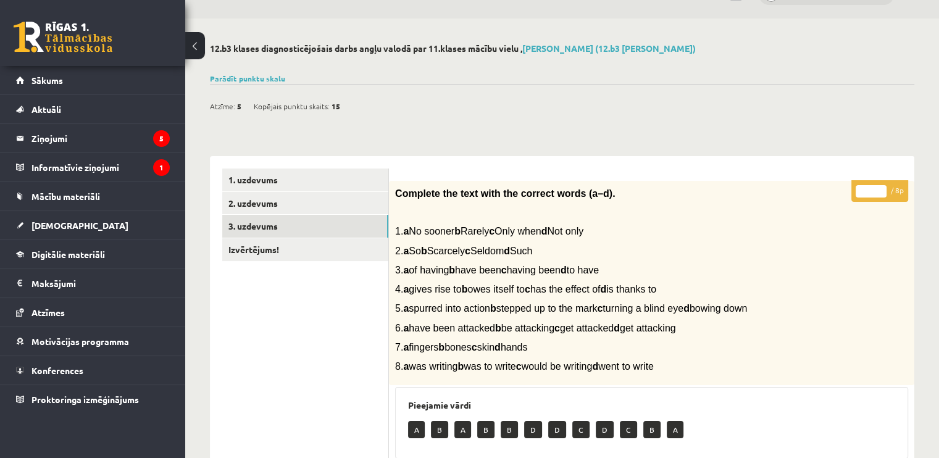
scroll to position [14, 0]
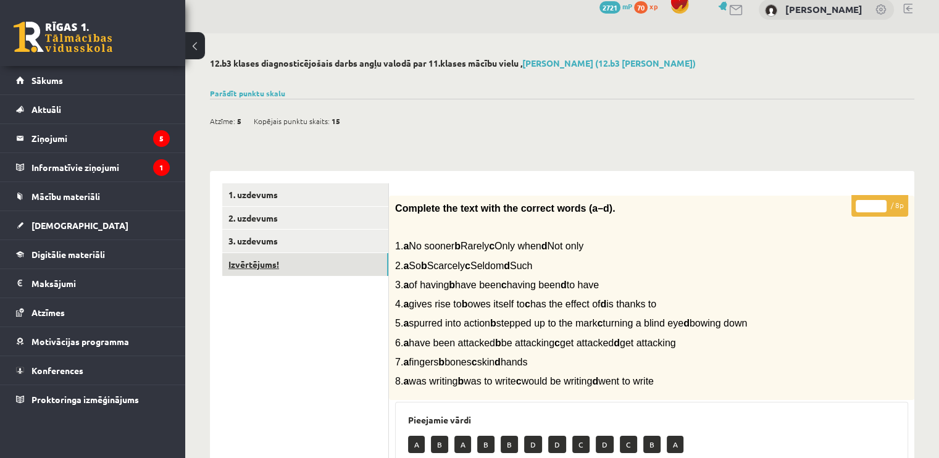
click at [333, 261] on link "Izvērtējums!" at bounding box center [305, 264] width 166 height 23
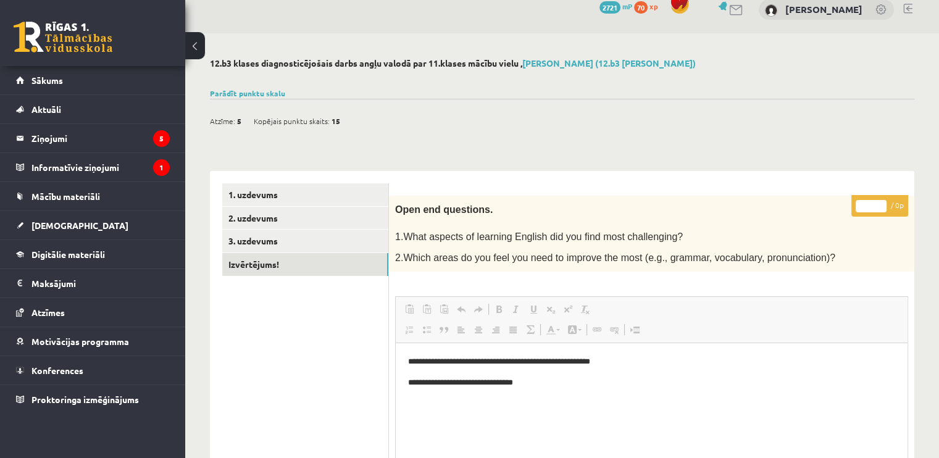
scroll to position [0, 0]
